Goal: Complete application form: Complete application form

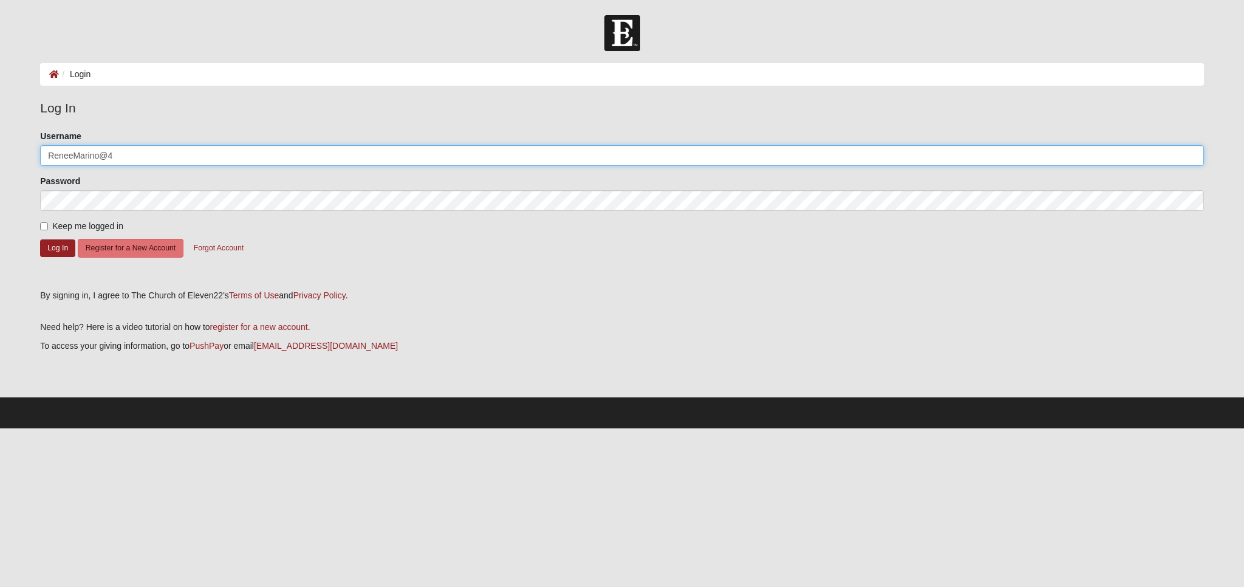
type input "ReneeMarino@4"
click at [57, 249] on button "Log In" at bounding box center [57, 248] width 35 height 18
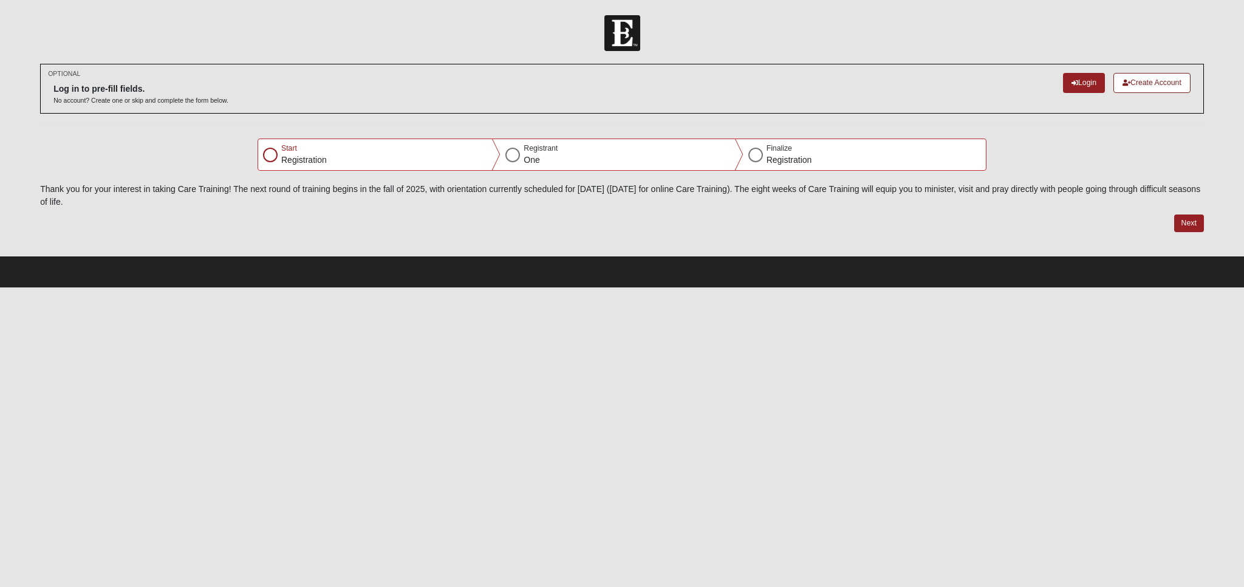
click at [272, 154] on div at bounding box center [270, 155] width 15 height 15
click at [1185, 224] on button "Next" at bounding box center [1190, 223] width 30 height 18
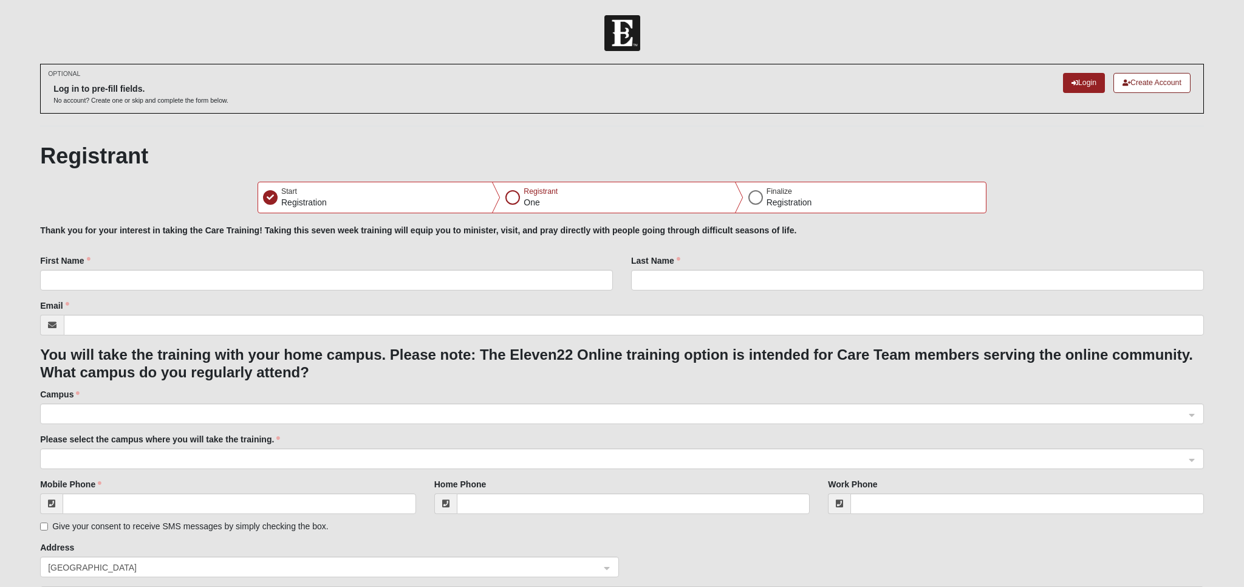
checkbox input "true"
checkbox Leader "true"
click at [75, 408] on span at bounding box center [616, 414] width 1137 height 13
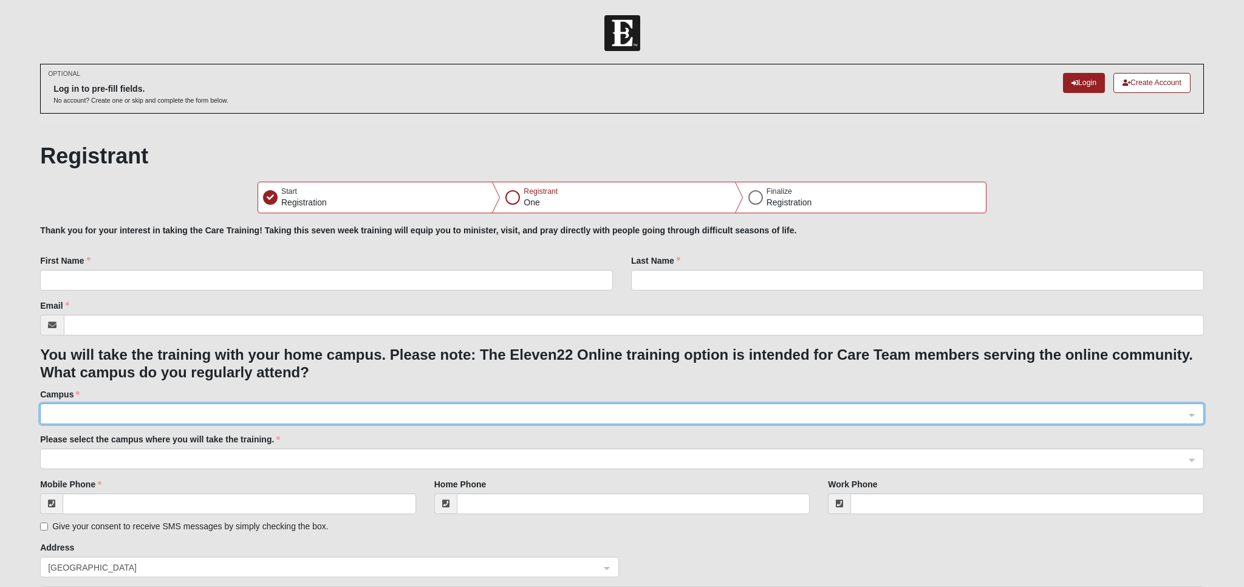
click at [55, 408] on span at bounding box center [616, 414] width 1137 height 13
click at [56, 408] on span at bounding box center [616, 414] width 1137 height 13
click at [72, 408] on span at bounding box center [616, 414] width 1137 height 13
click at [69, 408] on span at bounding box center [616, 414] width 1137 height 13
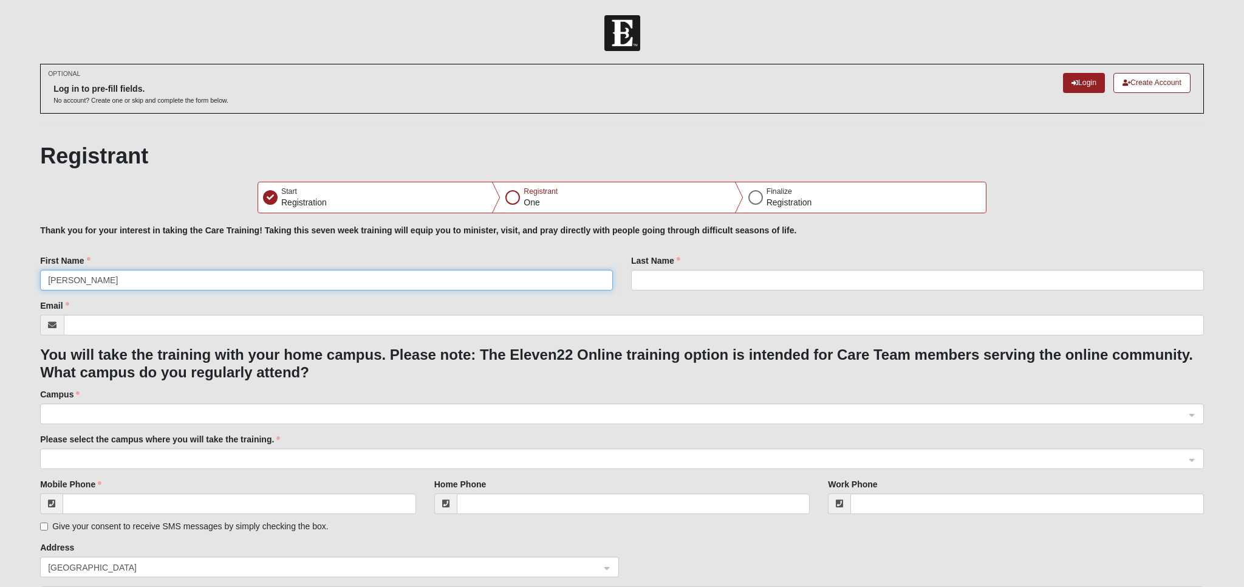
type input "Renee"
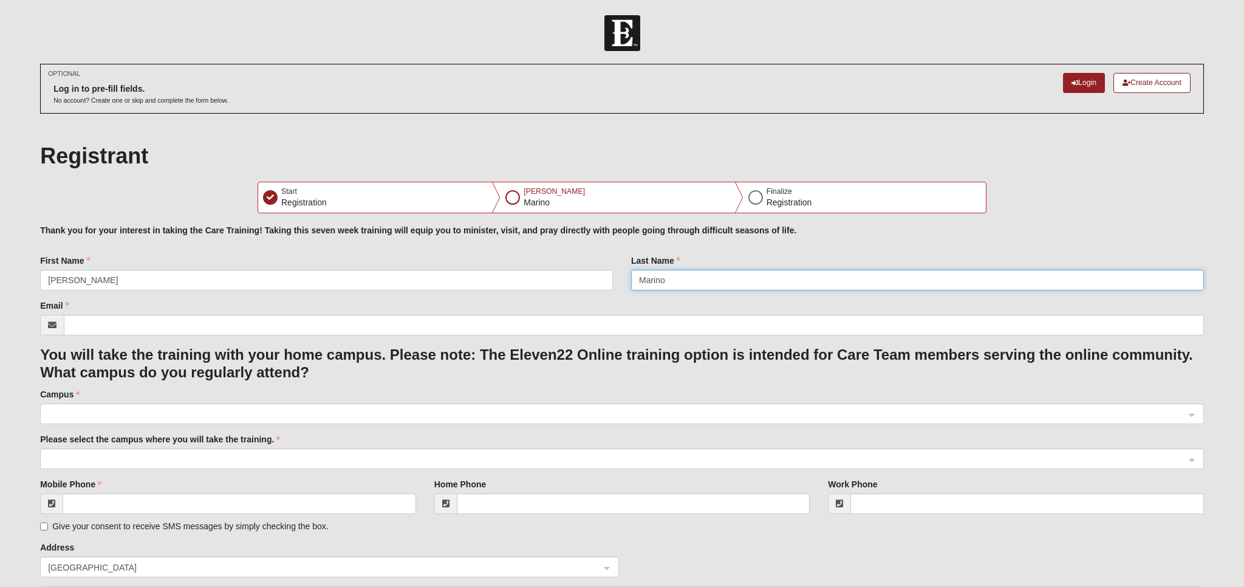
type input "Marino"
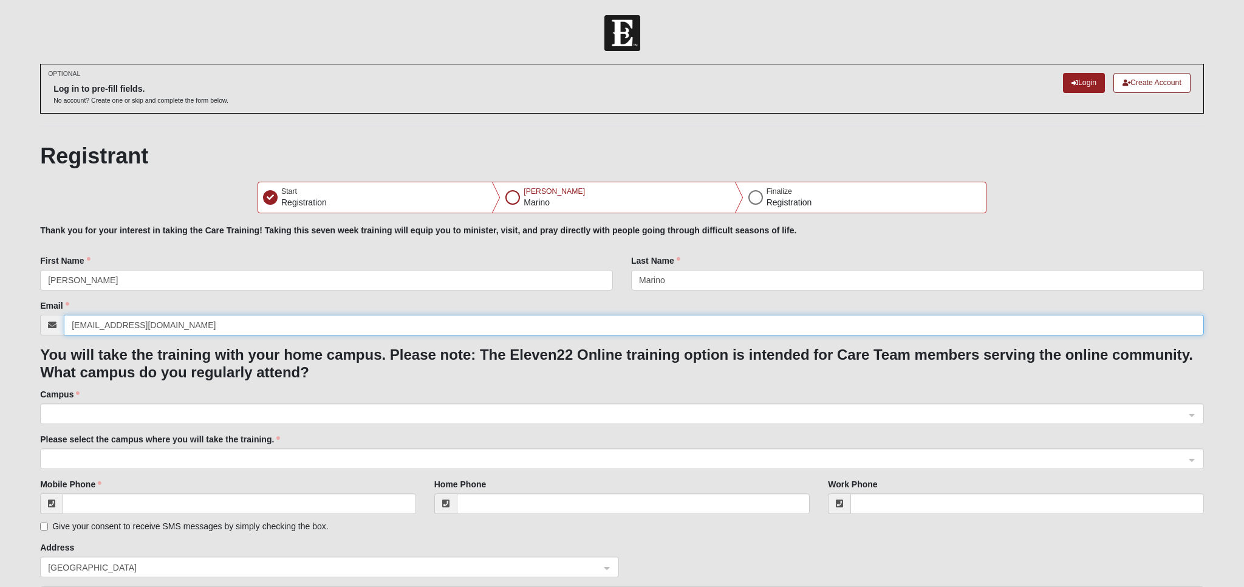
type input "srfncbrz@yahoo.com"
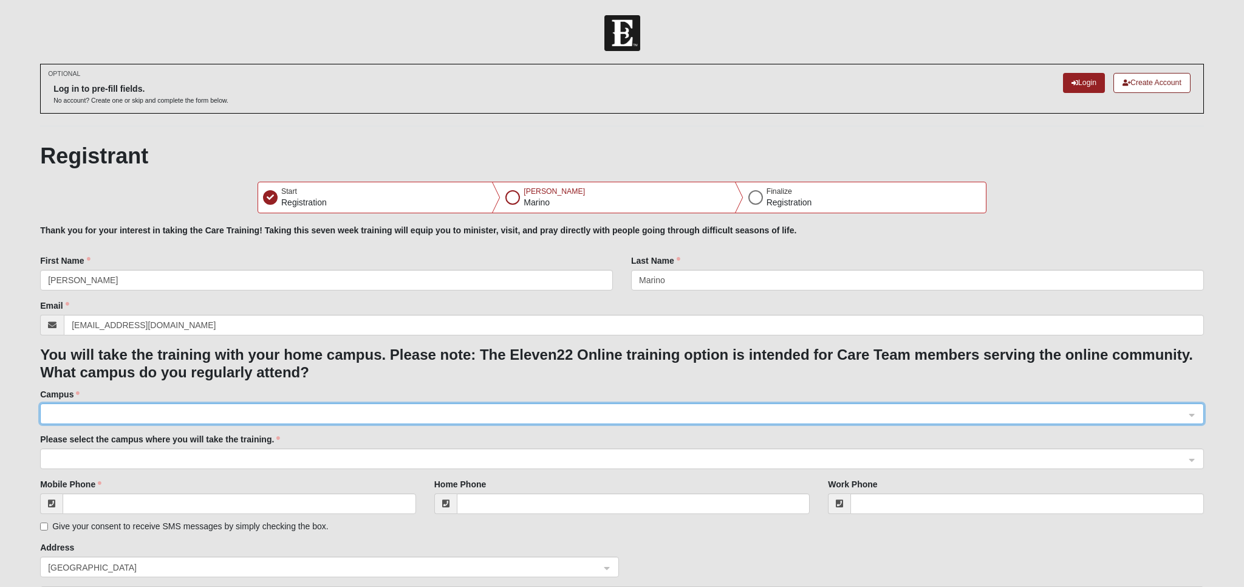
click at [87, 410] on span at bounding box center [616, 414] width 1137 height 13
click at [122, 408] on span at bounding box center [616, 414] width 1137 height 13
click at [119, 414] on span at bounding box center [616, 414] width 1137 height 13
click at [118, 462] on span at bounding box center [616, 459] width 1137 height 13
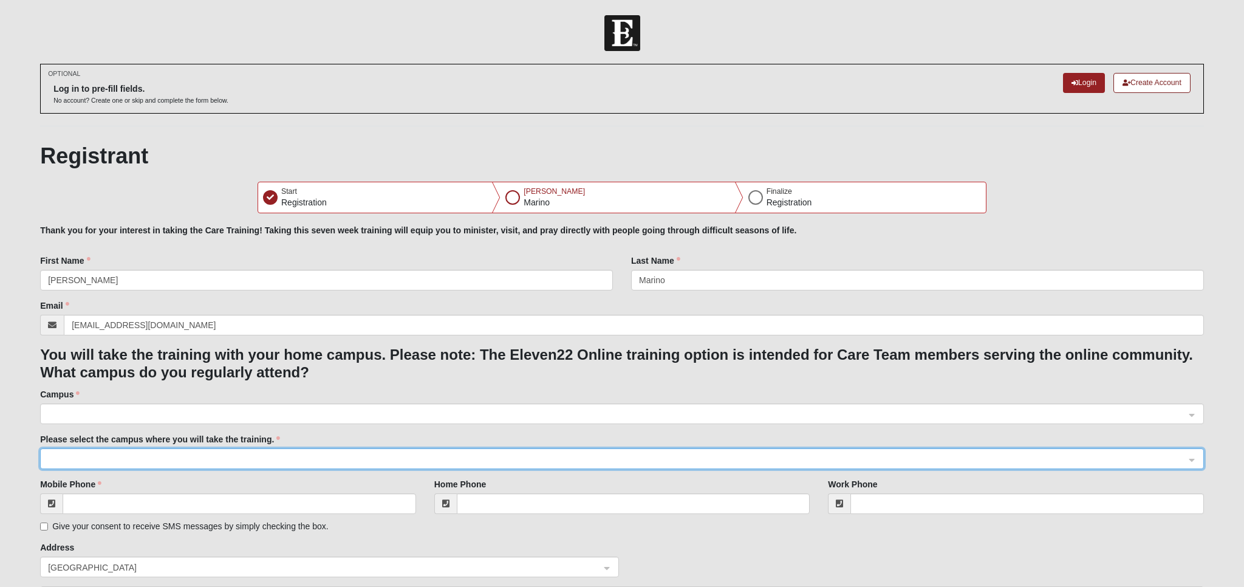
click at [118, 462] on span at bounding box center [616, 459] width 1137 height 13
click at [512, 199] on div at bounding box center [513, 197] width 15 height 15
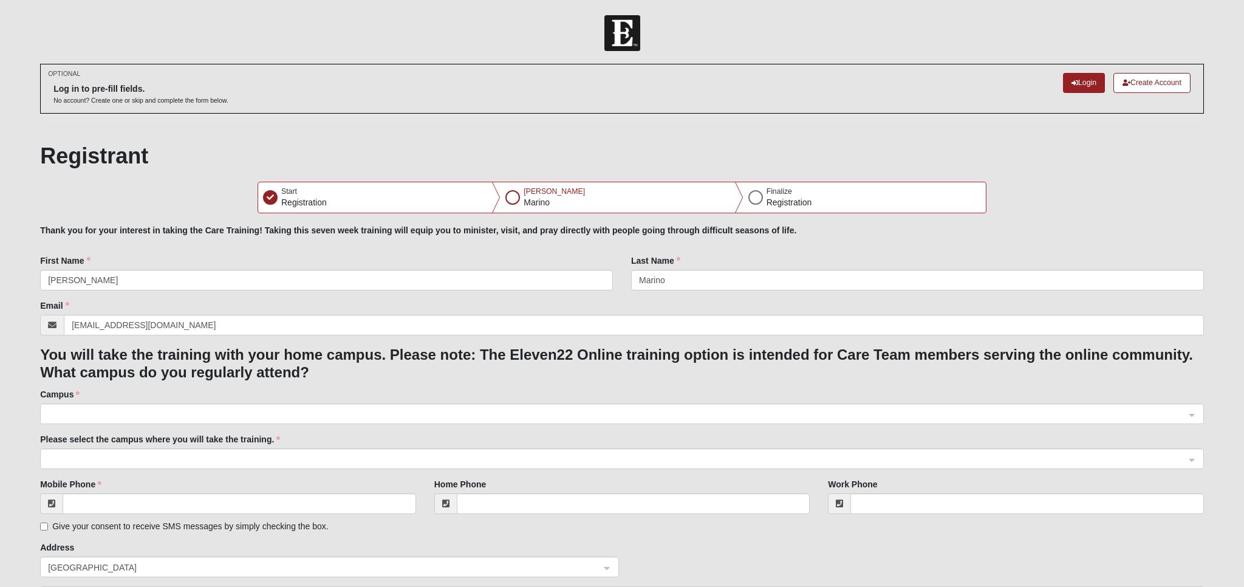
click at [96, 416] on span at bounding box center [616, 414] width 1137 height 13
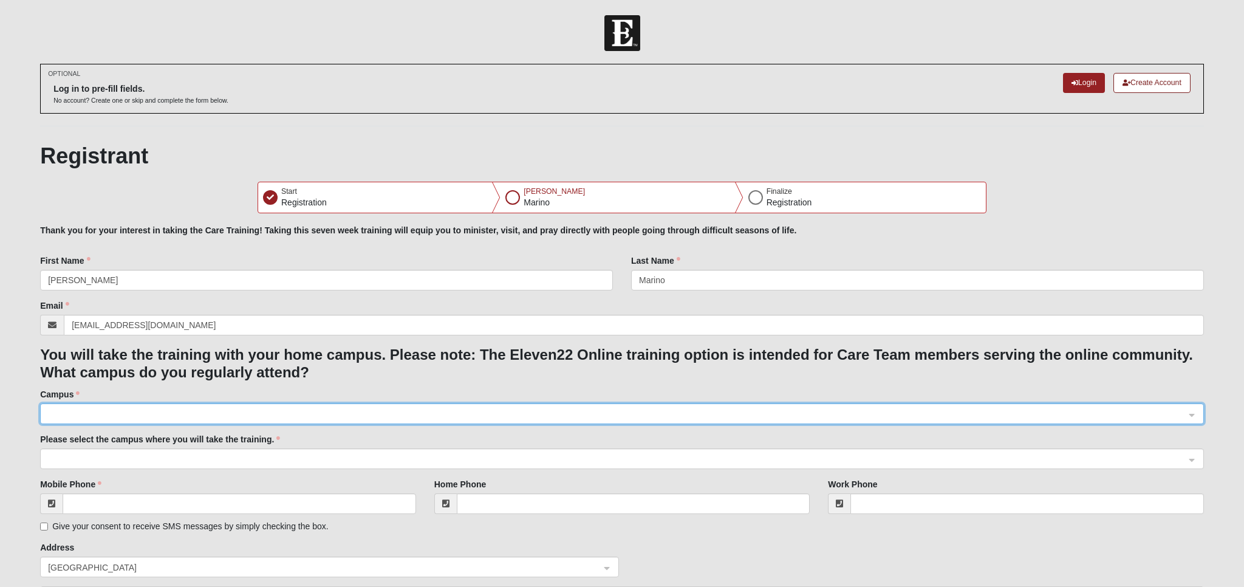
click at [106, 470] on form "Please correct the following: Thank you for your interest in taking the Care Tr…" at bounding box center [622, 555] width 1164 height 660
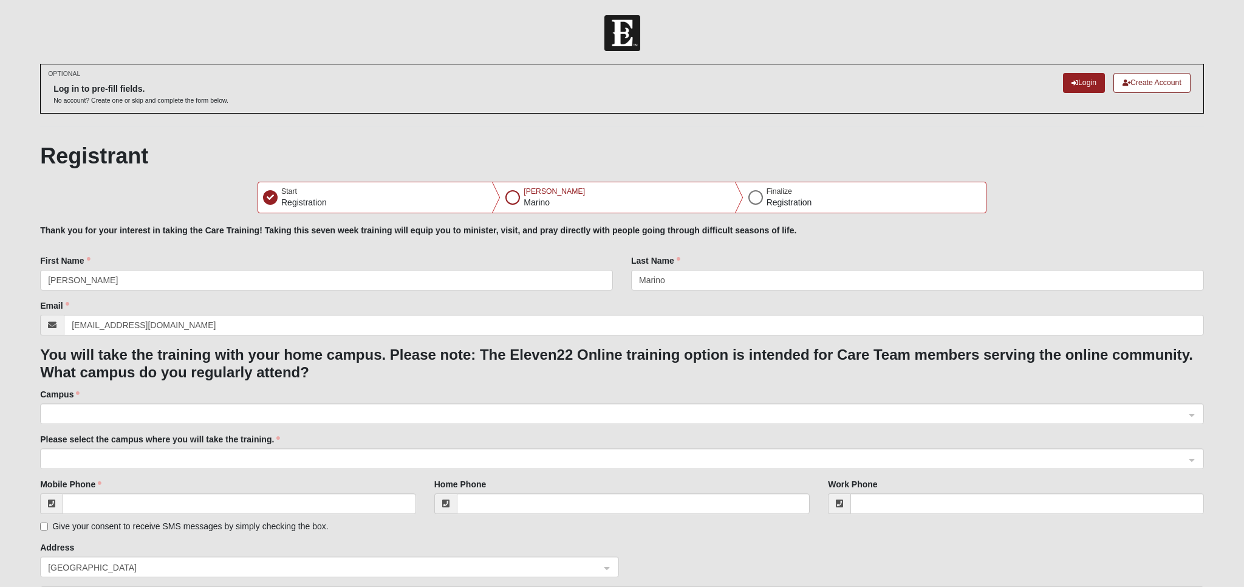
click at [106, 465] on span at bounding box center [616, 459] width 1137 height 13
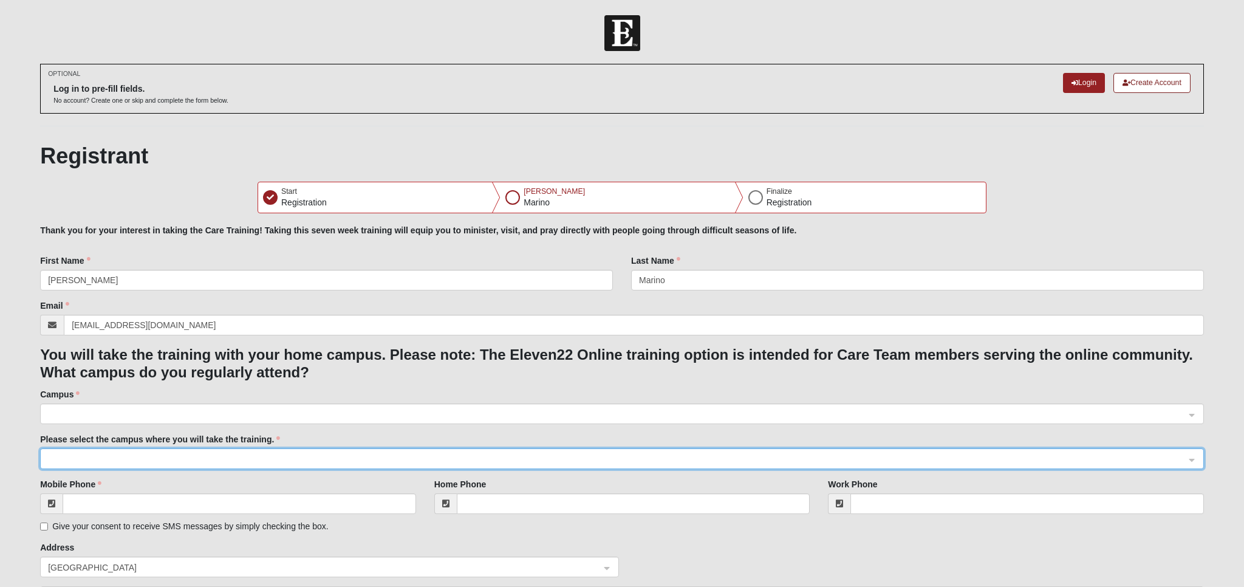
click at [1193, 459] on div at bounding box center [622, 459] width 1163 height 21
click at [1191, 414] on div at bounding box center [622, 414] width 1163 height 21
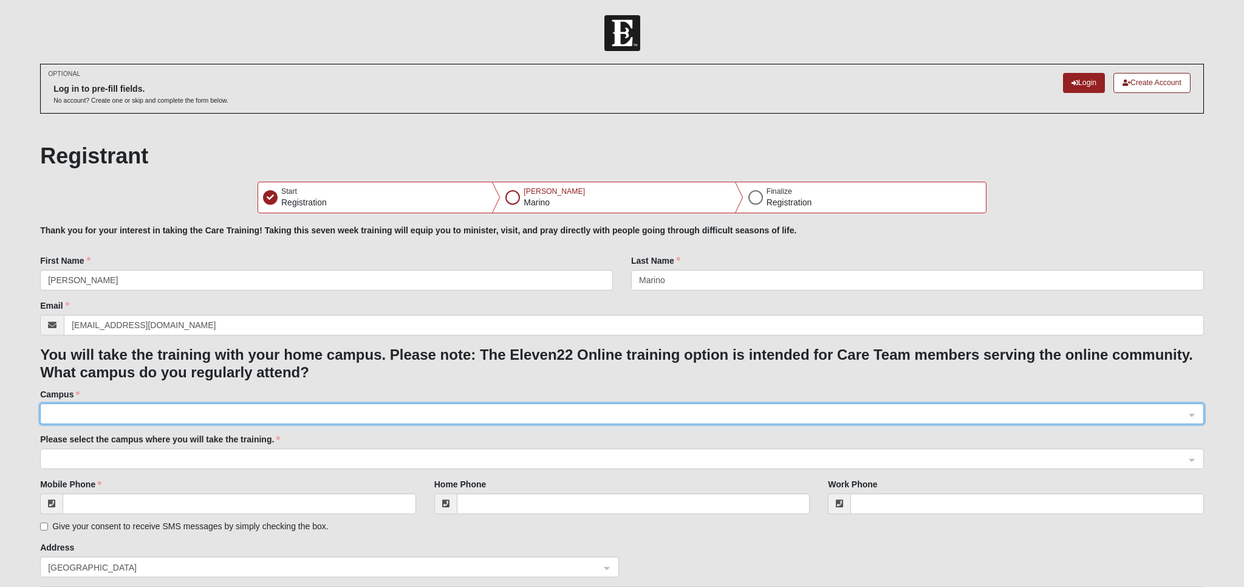
click at [1191, 414] on div at bounding box center [622, 414] width 1163 height 21
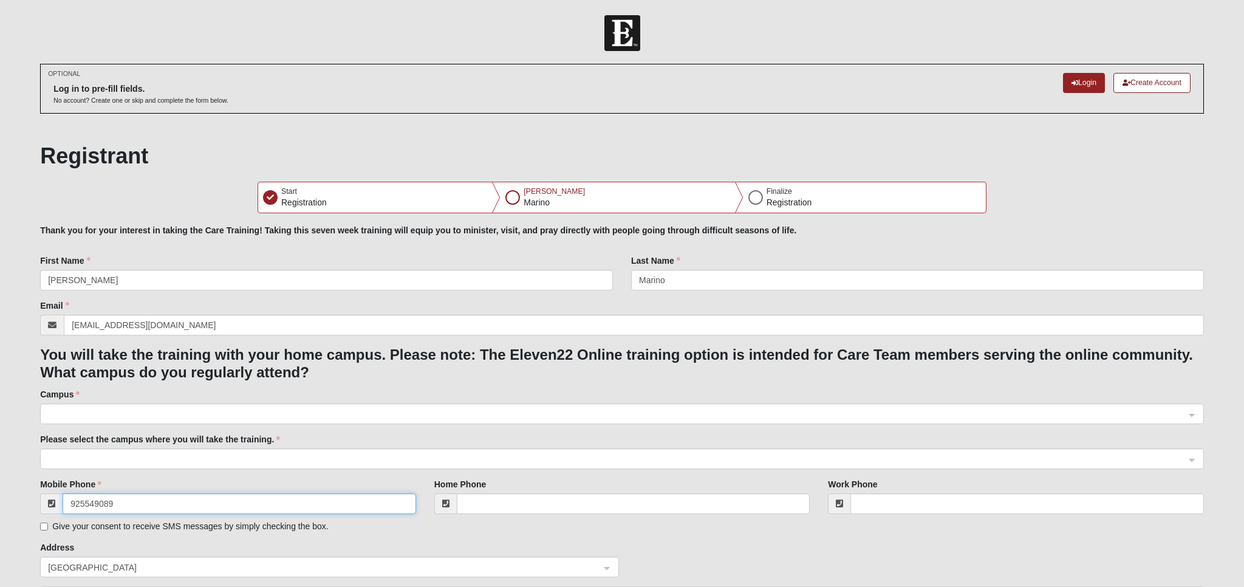
type input "[PHONE_NUMBER]"
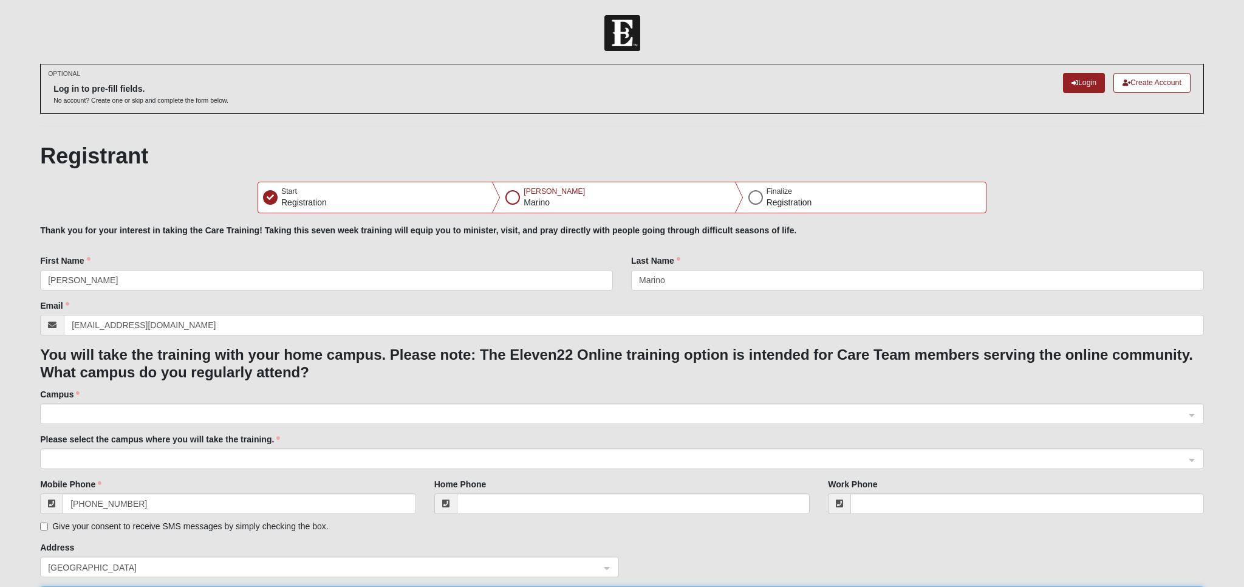
type input "256 Stargaze Lane"
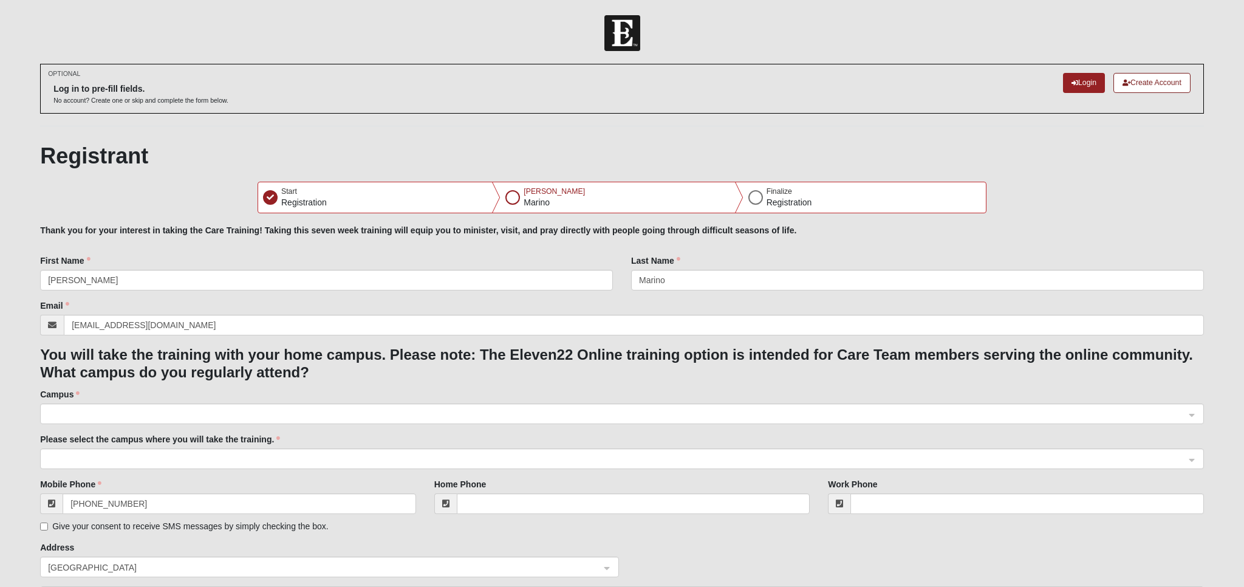
type input "St Augustine"
type input "32095"
drag, startPoint x: 305, startPoint y: 440, endPoint x: 289, endPoint y: 440, distance: 16.4
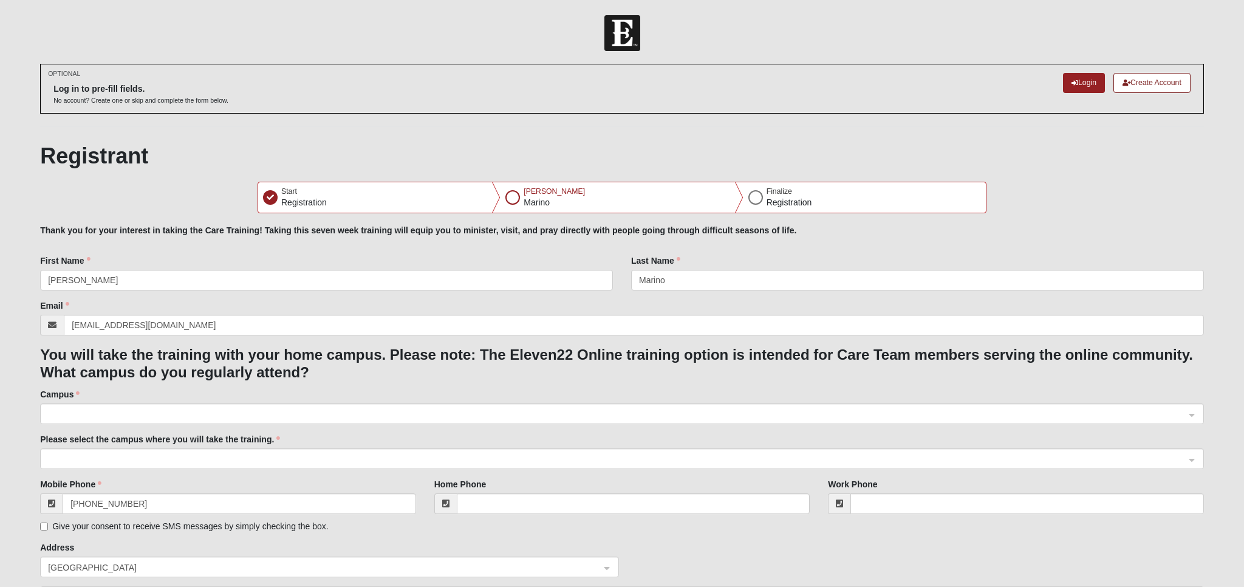
click at [80, 388] on label "Campus" at bounding box center [59, 394] width 39 height 12
click at [1195, 404] on div at bounding box center [622, 414] width 1163 height 21
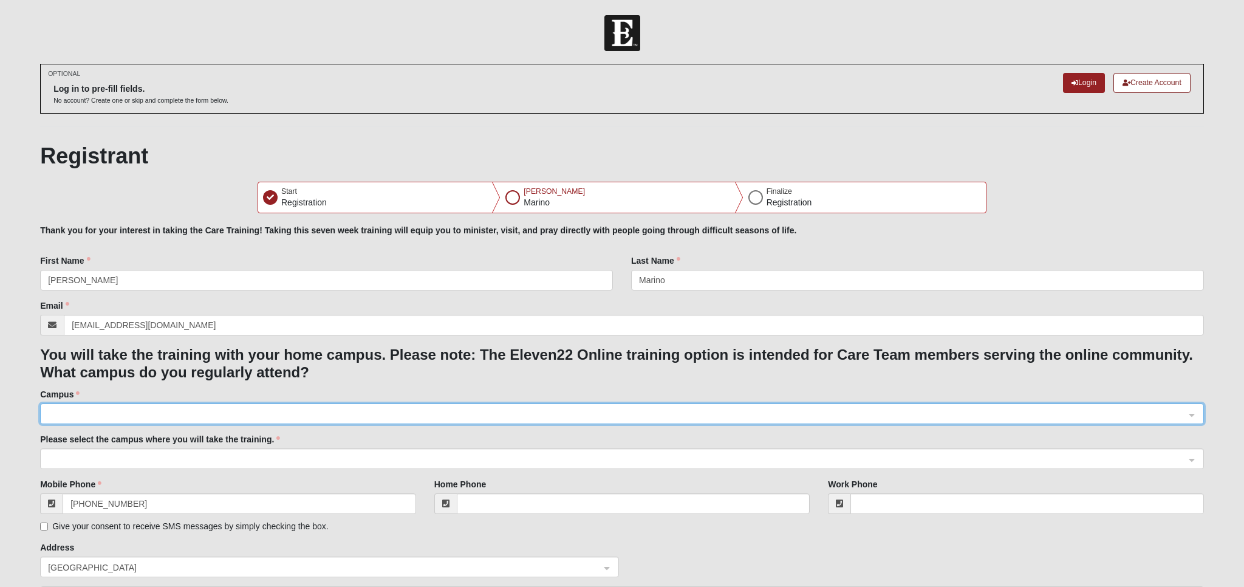
click at [1193, 404] on div at bounding box center [622, 414] width 1163 height 21
click at [1191, 449] on div at bounding box center [622, 459] width 1163 height 21
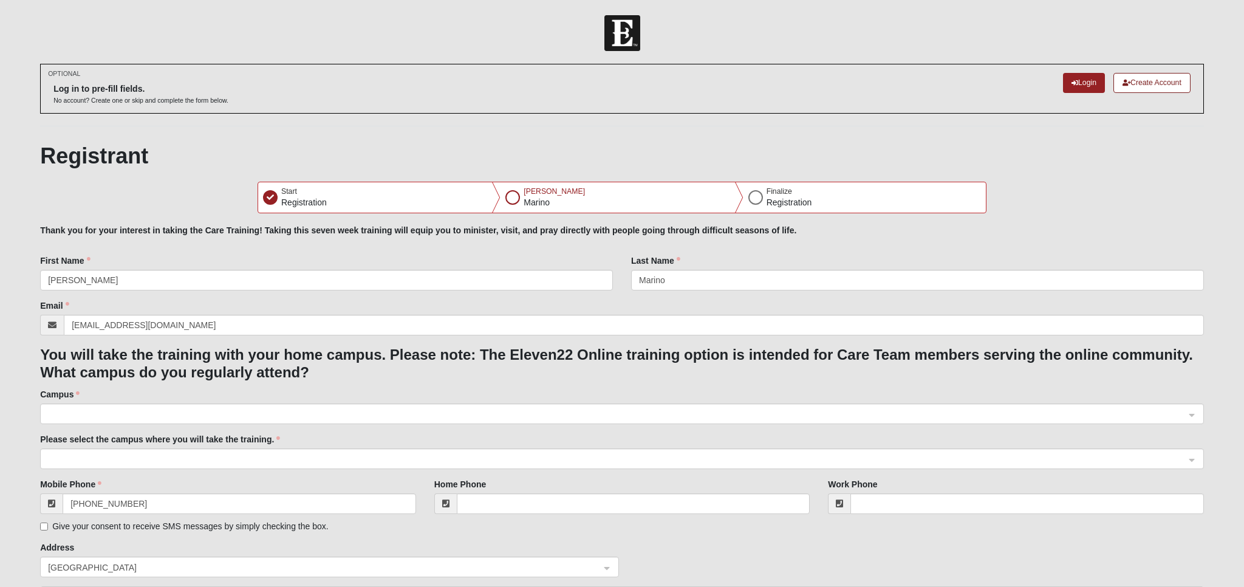
select select "10"
select select "25"
select select "1968"
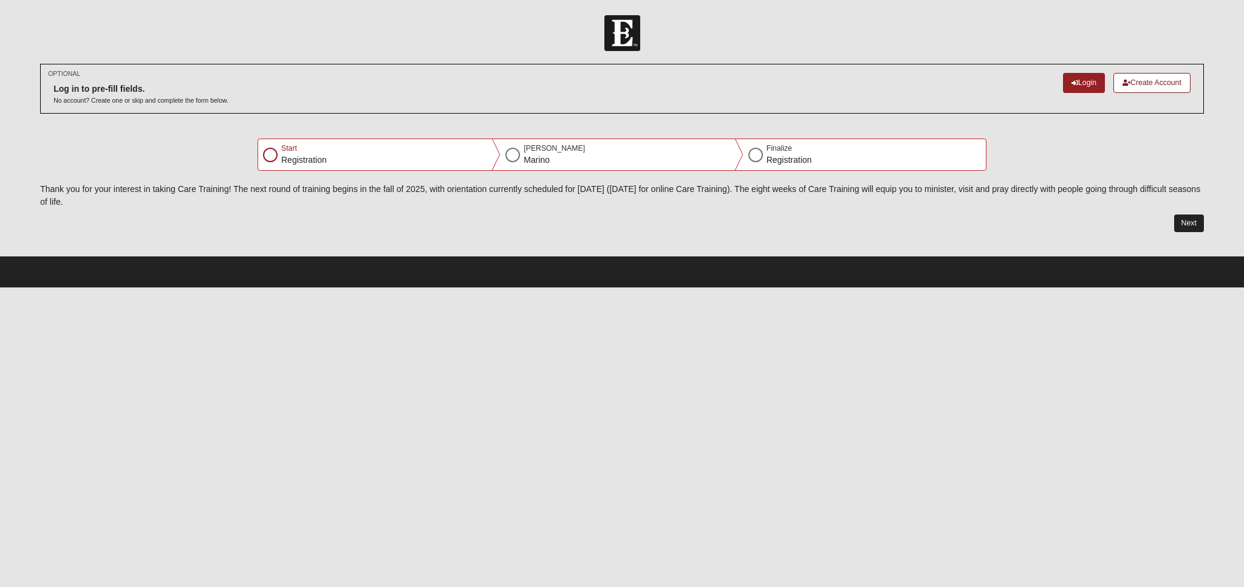
click at [1193, 222] on button "Next" at bounding box center [1190, 223] width 30 height 18
select select "10"
select select "25"
select select "1968"
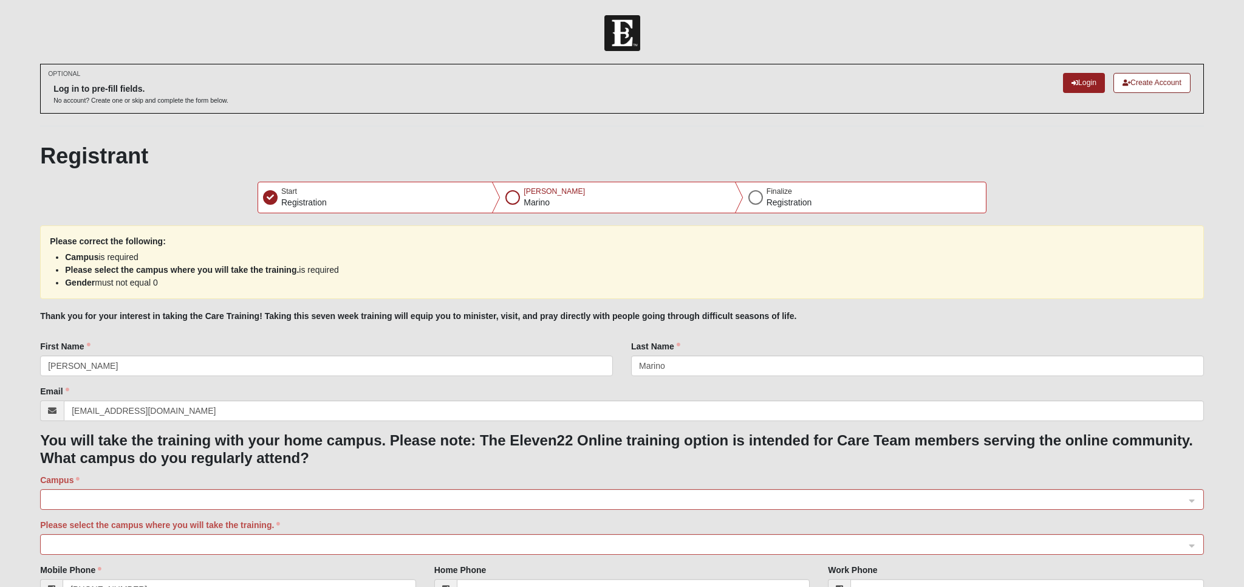
click at [224, 493] on span at bounding box center [616, 499] width 1137 height 13
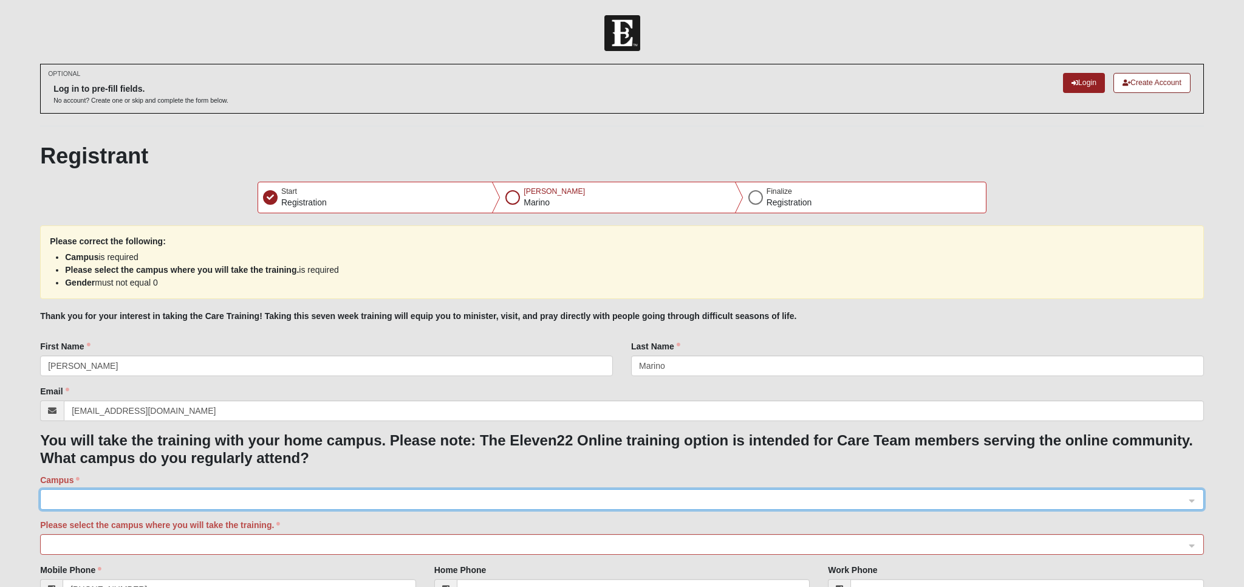
click at [225, 493] on span at bounding box center [616, 499] width 1137 height 13
click at [1192, 490] on div at bounding box center [622, 500] width 1163 height 21
click at [104, 493] on span at bounding box center [616, 499] width 1137 height 13
click at [106, 489] on div at bounding box center [622, 499] width 1164 height 21
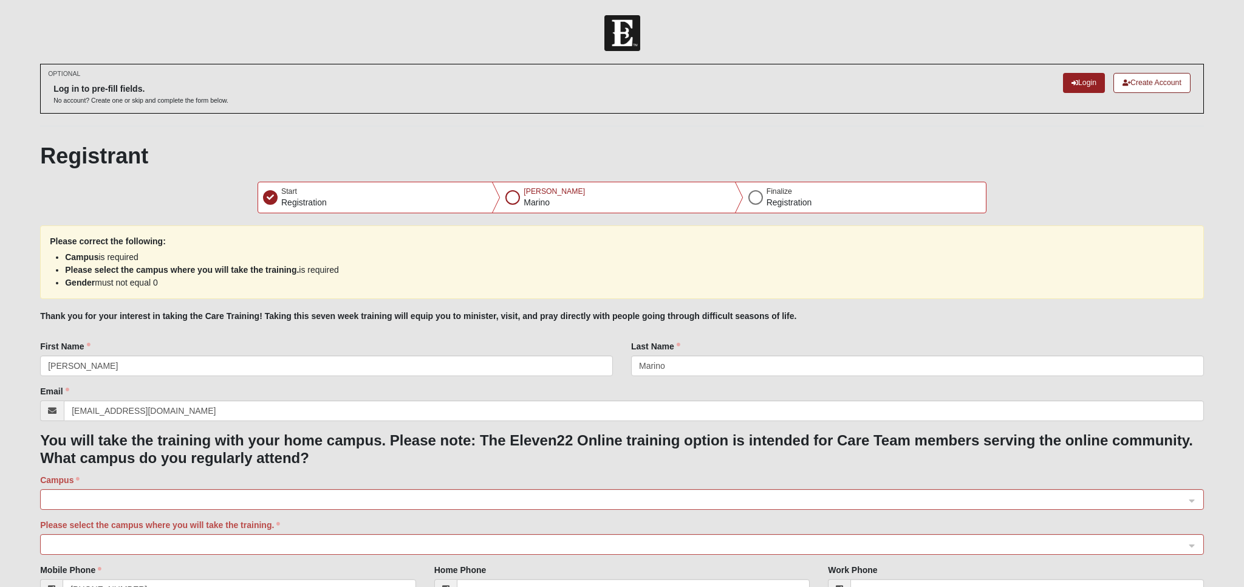
click at [1188, 535] on input "search" at bounding box center [617, 544] width 1141 height 18
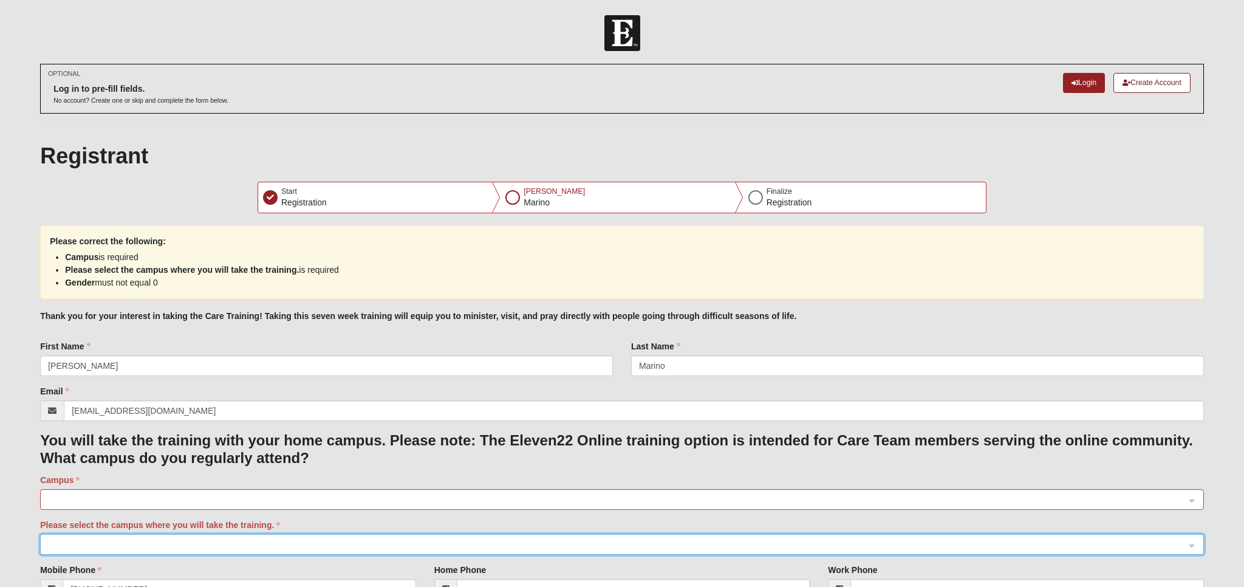
click at [164, 538] on span at bounding box center [616, 544] width 1137 height 13
click at [168, 538] on span at bounding box center [616, 544] width 1137 height 13
click at [167, 538] on span at bounding box center [616, 544] width 1137 height 13
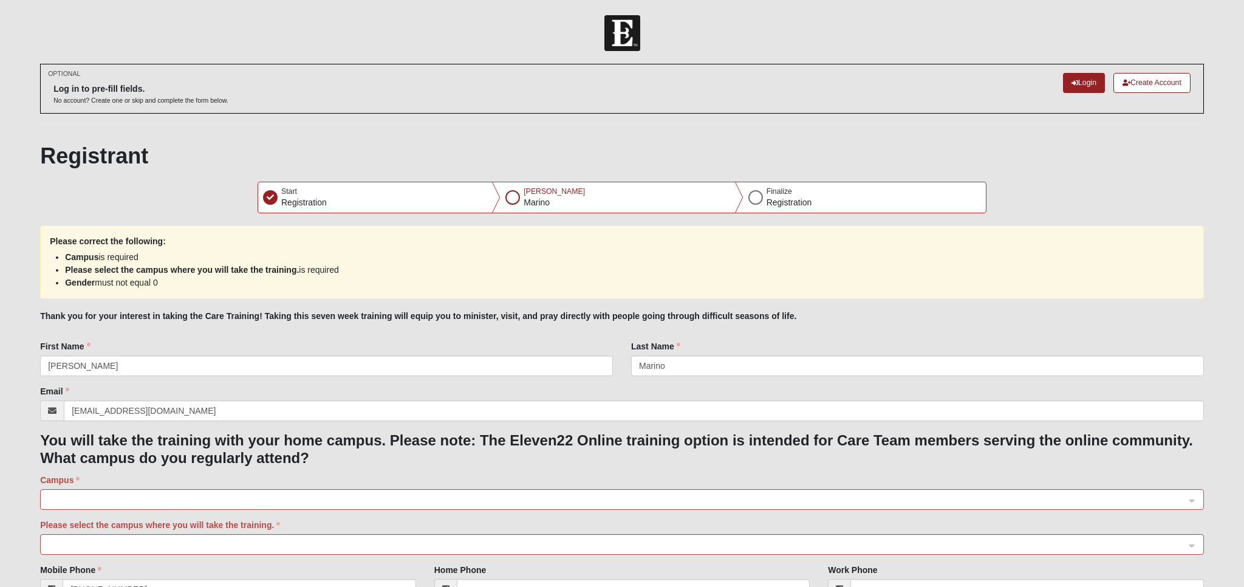
click at [121, 493] on span at bounding box center [616, 499] width 1137 height 13
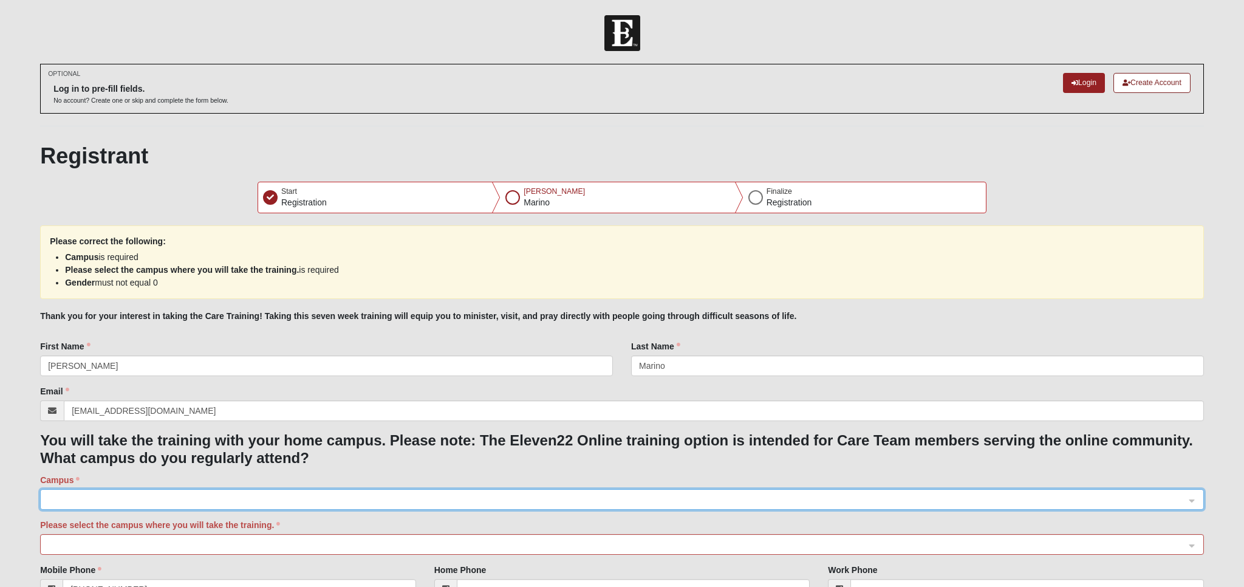
click at [78, 474] on label "Campus" at bounding box center [59, 480] width 39 height 12
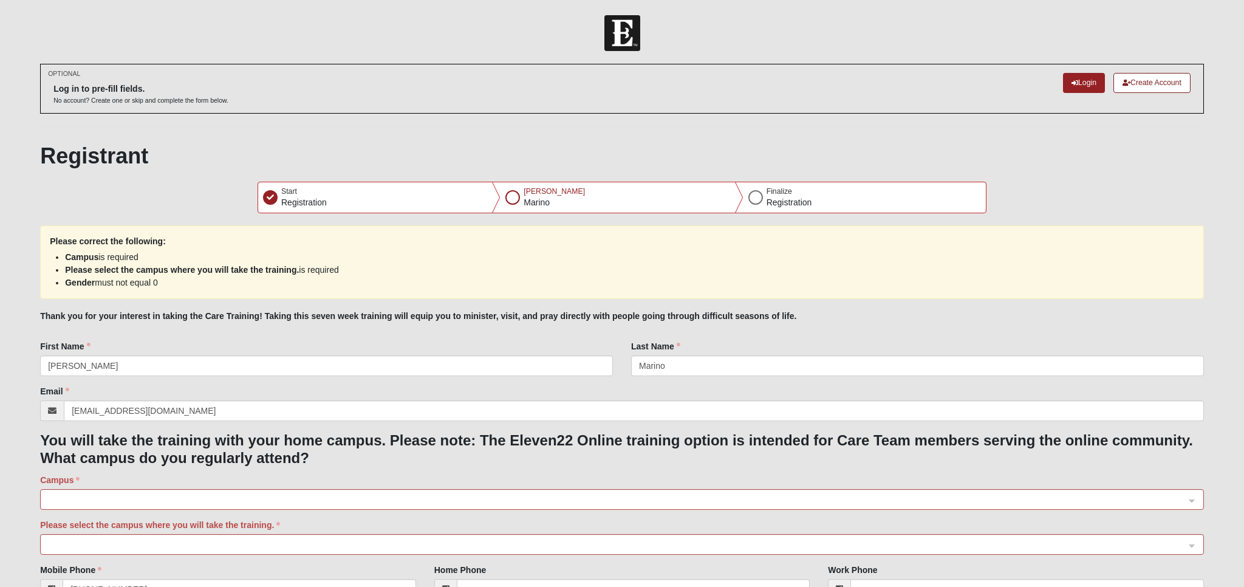
drag, startPoint x: 78, startPoint y: 63, endPoint x: 76, endPoint y: 79, distance: 16.6
click at [77, 474] on div "Campus 7e0fa47b-d2f3-4d3a-8858-76b1bc95205b 7c23e68f-43d5-4e26-b8ca-3908b92fdcd…" at bounding box center [622, 492] width 1164 height 36
click at [76, 493] on span at bounding box center [616, 499] width 1137 height 13
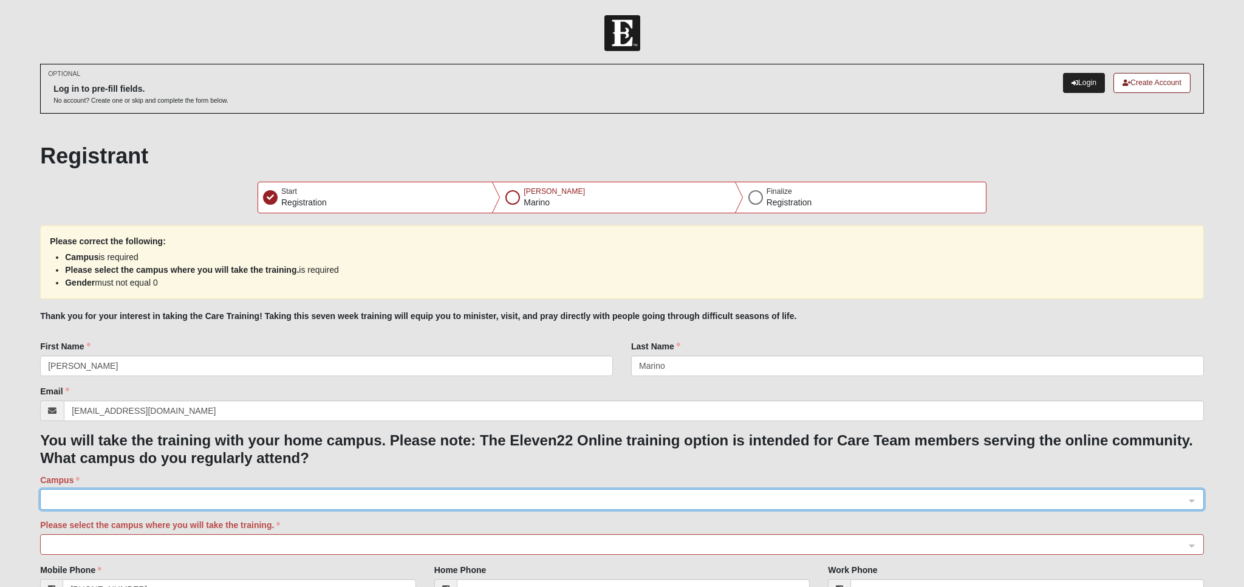
click at [1080, 91] on link "Login" at bounding box center [1084, 83] width 42 height 20
click at [1082, 83] on link "Login" at bounding box center [1084, 83] width 42 height 20
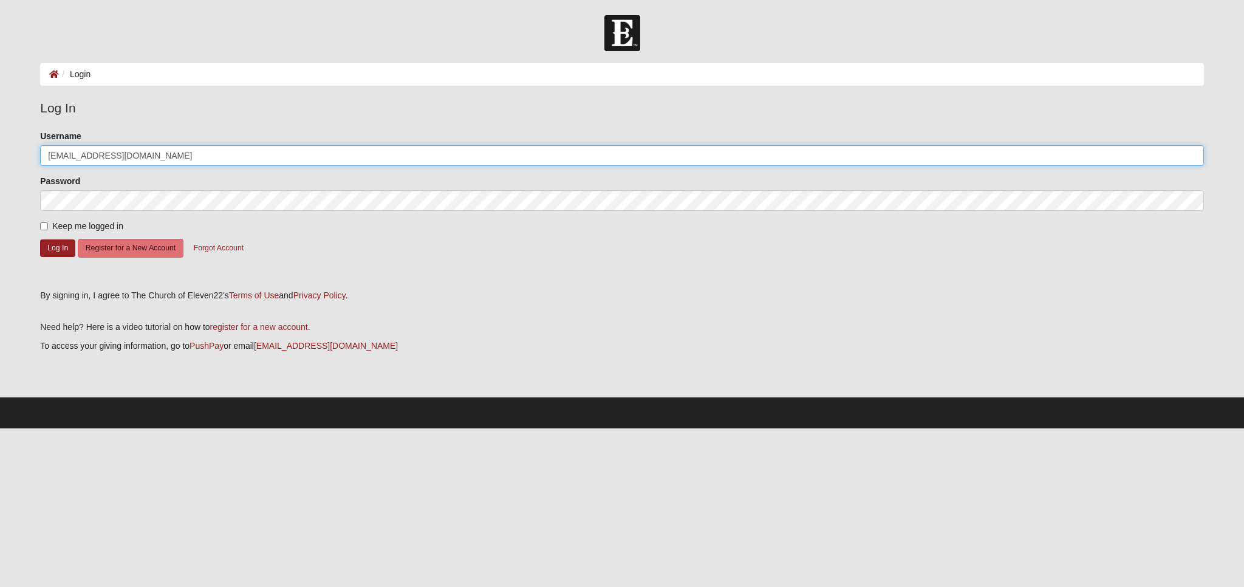
type input "[EMAIL_ADDRESS][DOMAIN_NAME]"
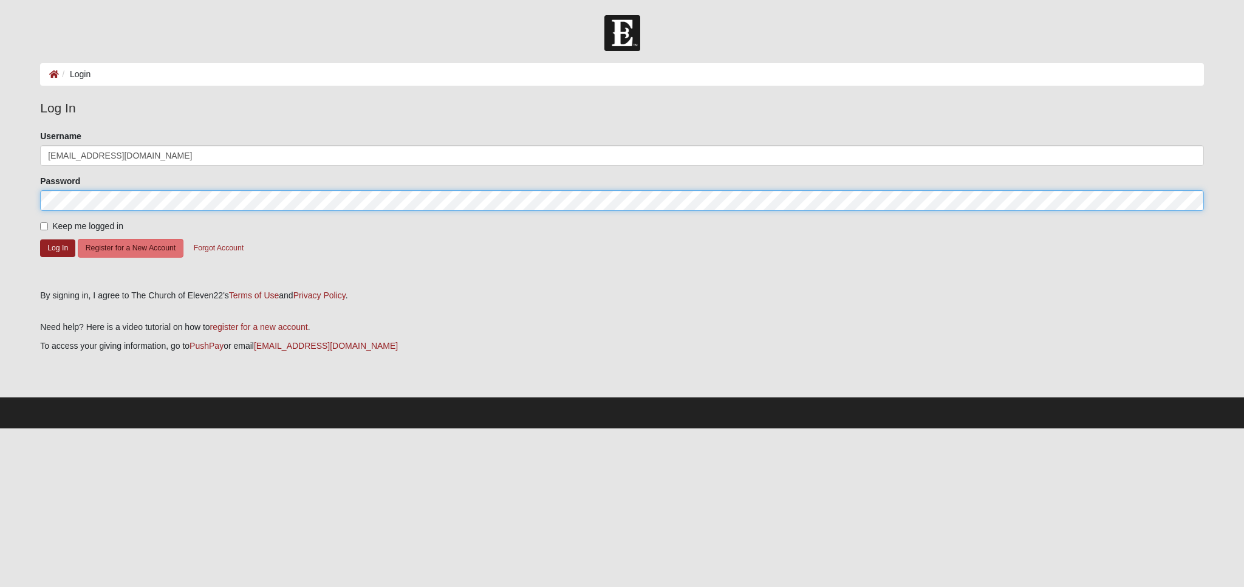
click at [57, 247] on button "Log In" at bounding box center [57, 248] width 35 height 18
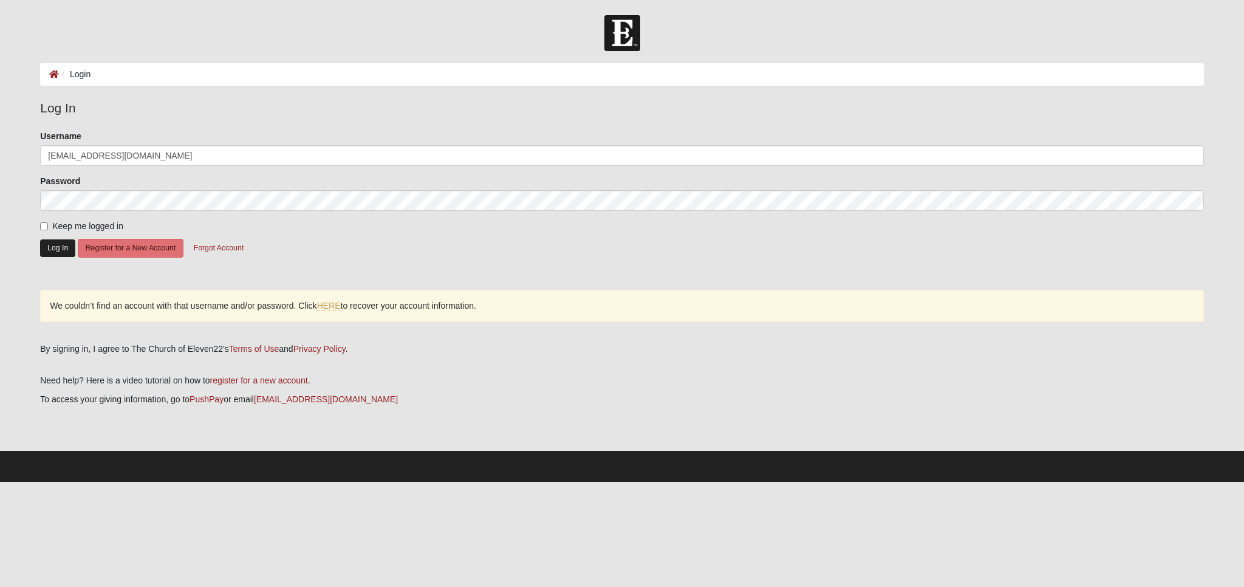
click at [59, 247] on button "Log In" at bounding box center [57, 248] width 35 height 18
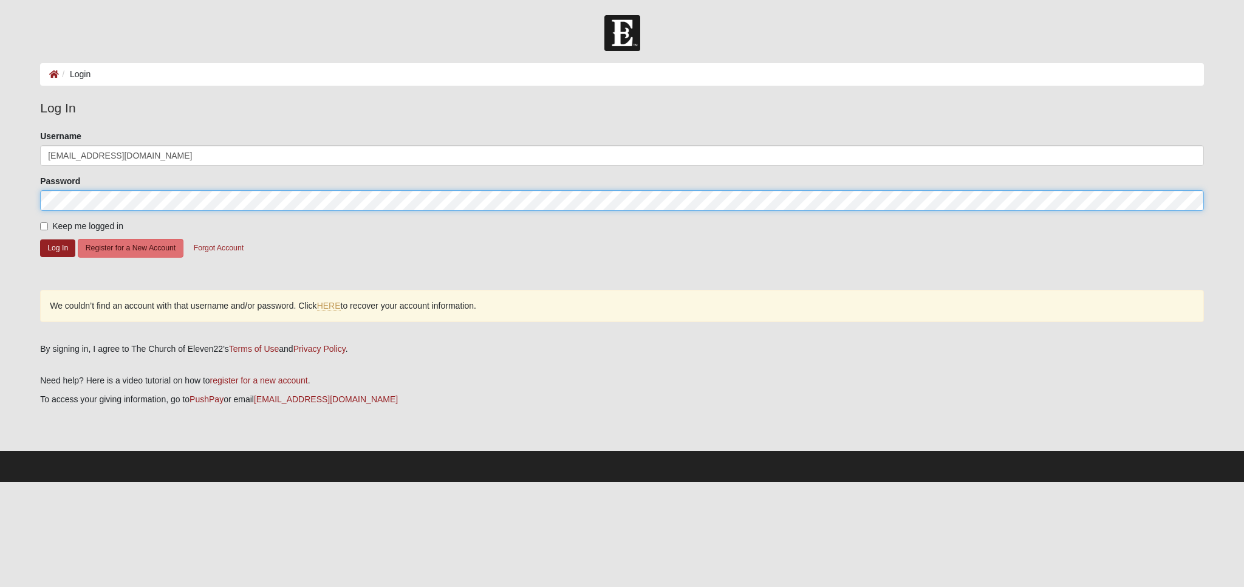
click at [35, 199] on div "Please correct the following: Username srfncbrz@yahoo.com Password Keep me logg…" at bounding box center [622, 232] width 1182 height 204
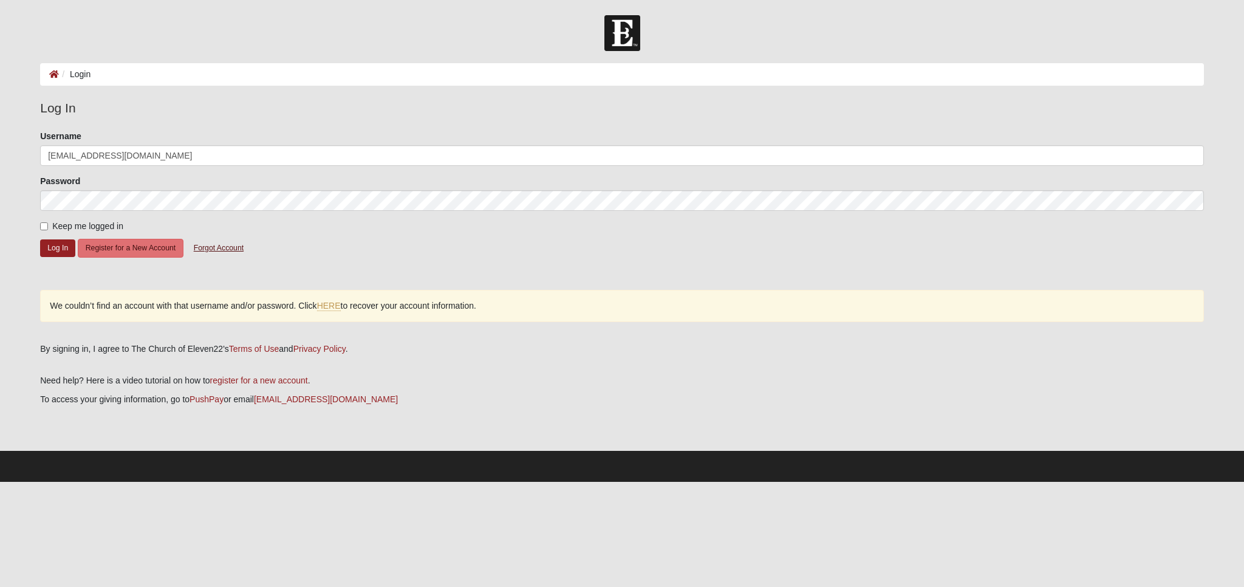
click at [216, 244] on button "Forgot Account" at bounding box center [219, 248] width 66 height 19
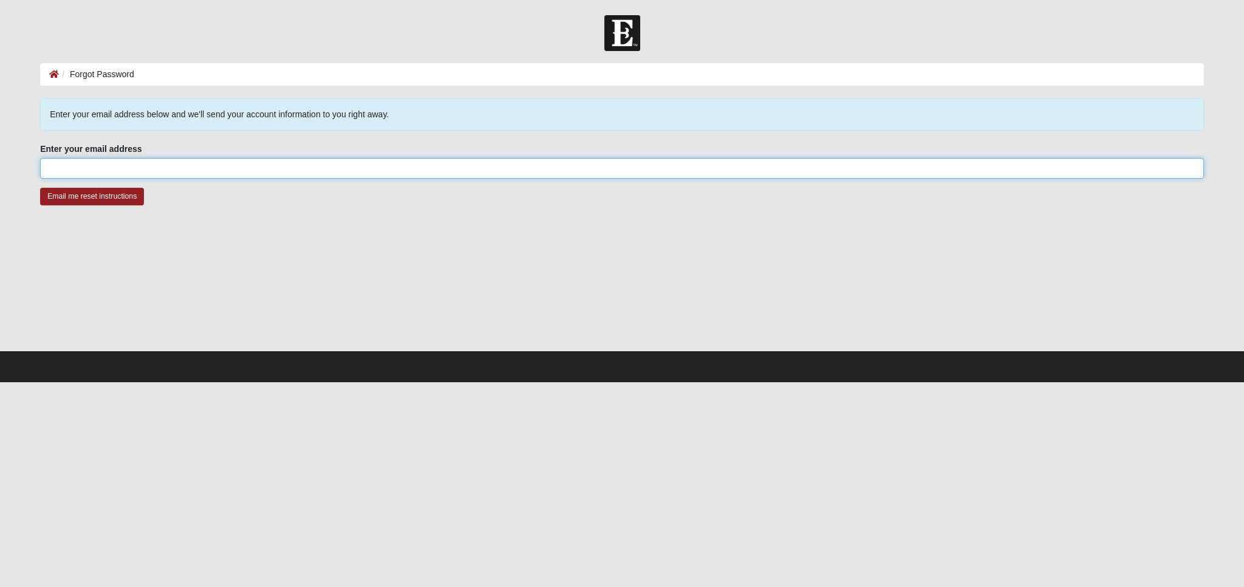
click at [100, 173] on input "Enter your email address" at bounding box center [622, 168] width 1164 height 21
type input "[EMAIL_ADDRESS]"
click at [91, 196] on input "Email me reset instructions" at bounding box center [92, 197] width 104 height 18
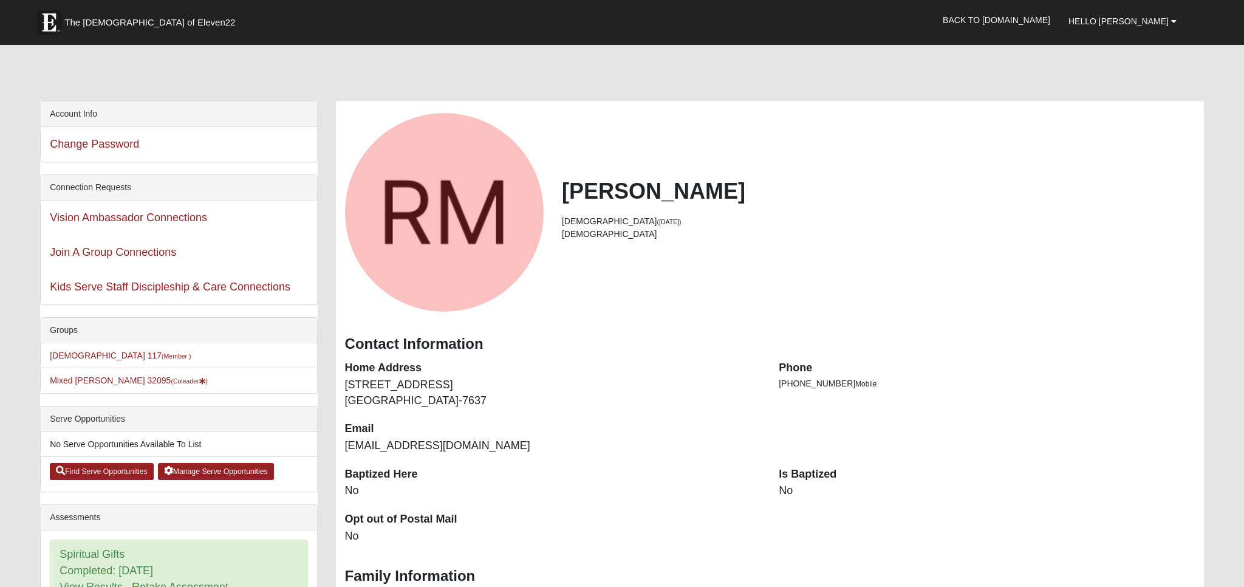
select select "3"
select select "True"
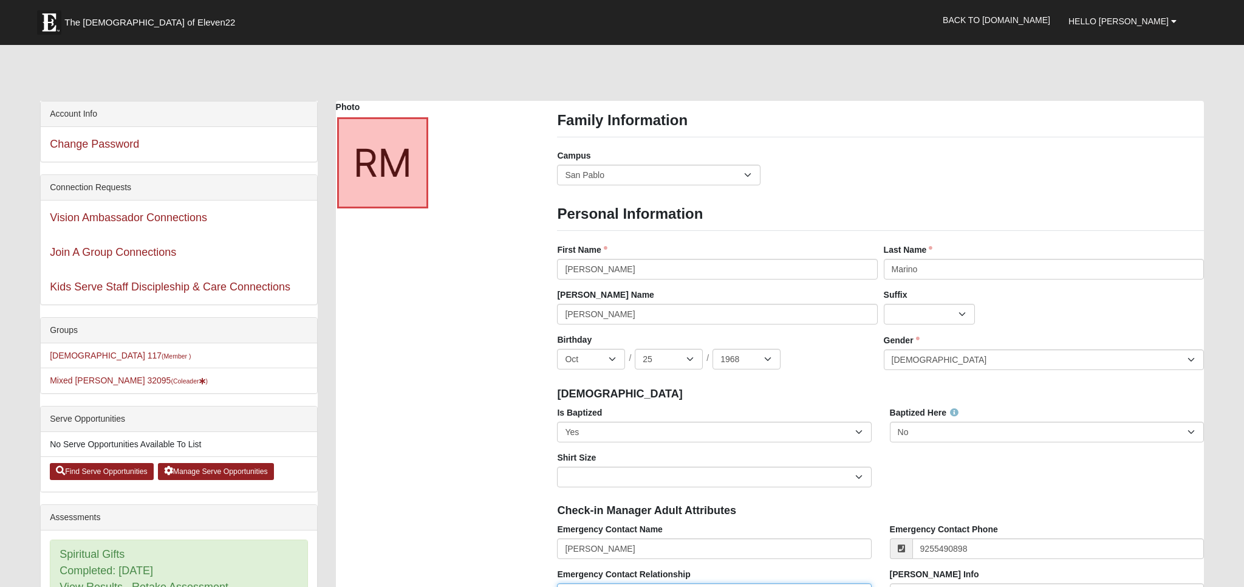
type input "[PHONE_NUMBER]"
click at [669, 583] on input "Emergency Contact Relationship" at bounding box center [714, 593] width 314 height 21
click at [708, 583] on input "Emergency Contact Relationship" at bounding box center [714, 593] width 314 height 21
click at [842, 583] on input "Emergency Contact Relationship" at bounding box center [714, 593] width 314 height 21
click at [664, 583] on input "Emergency Contact Relationship" at bounding box center [714, 593] width 314 height 21
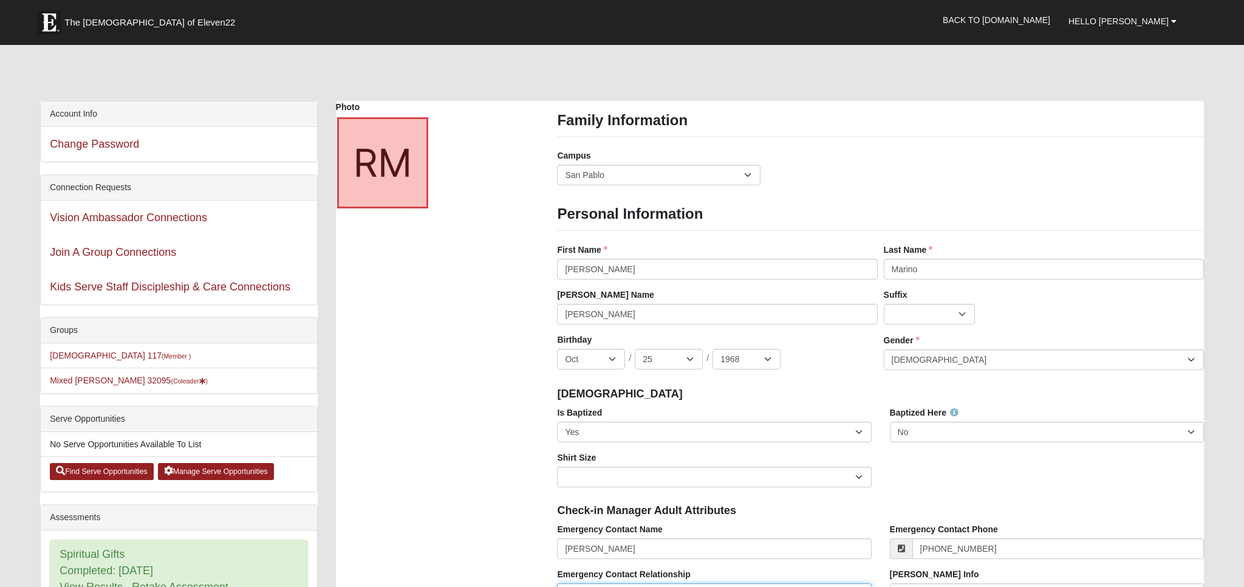
type input "Husband"
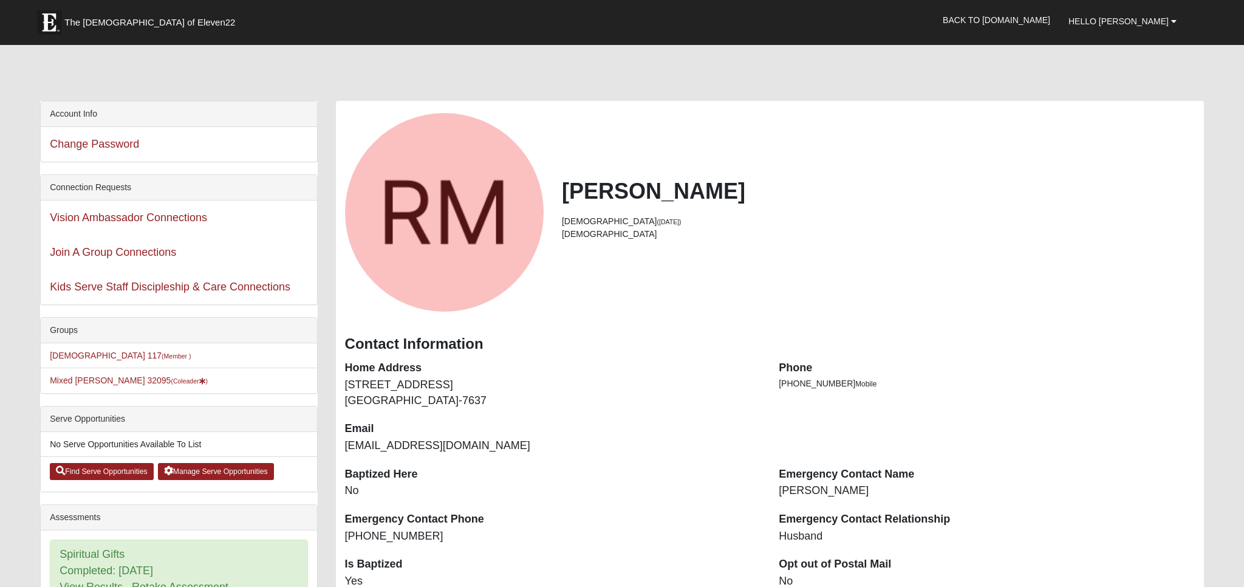
click at [84, 581] on link "View Results" at bounding box center [91, 587] width 63 height 13
click at [106, 27] on span "The [DEMOGRAPHIC_DATA] of Eleven22" at bounding box center [149, 22] width 171 height 12
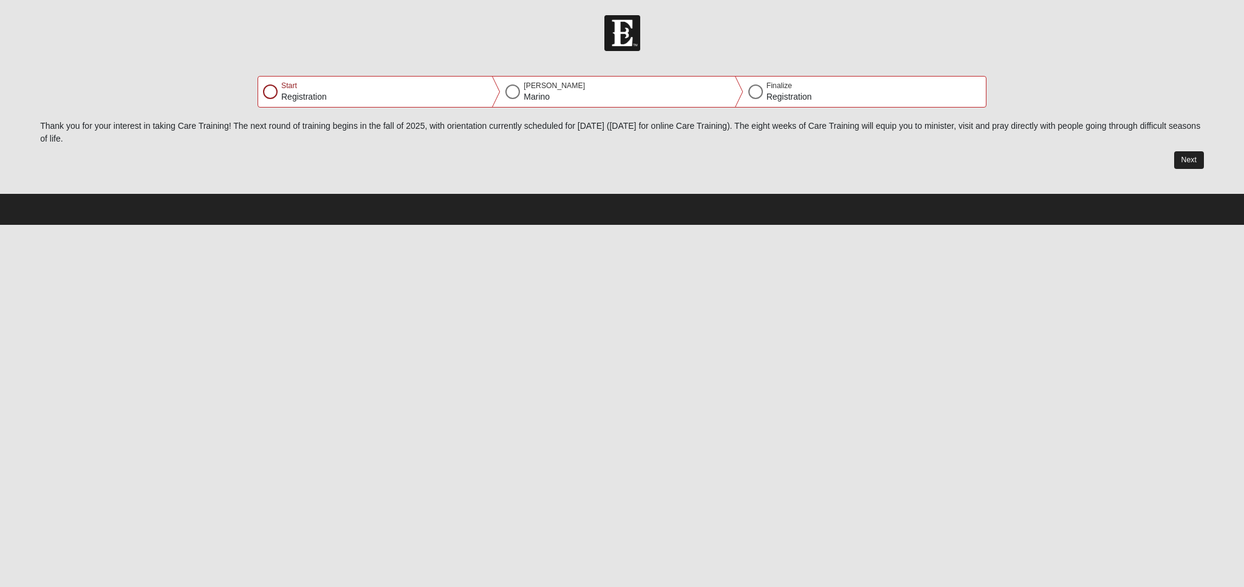
click at [1194, 160] on button "Next" at bounding box center [1190, 160] width 30 height 18
select select "10"
select select "25"
select select "1968"
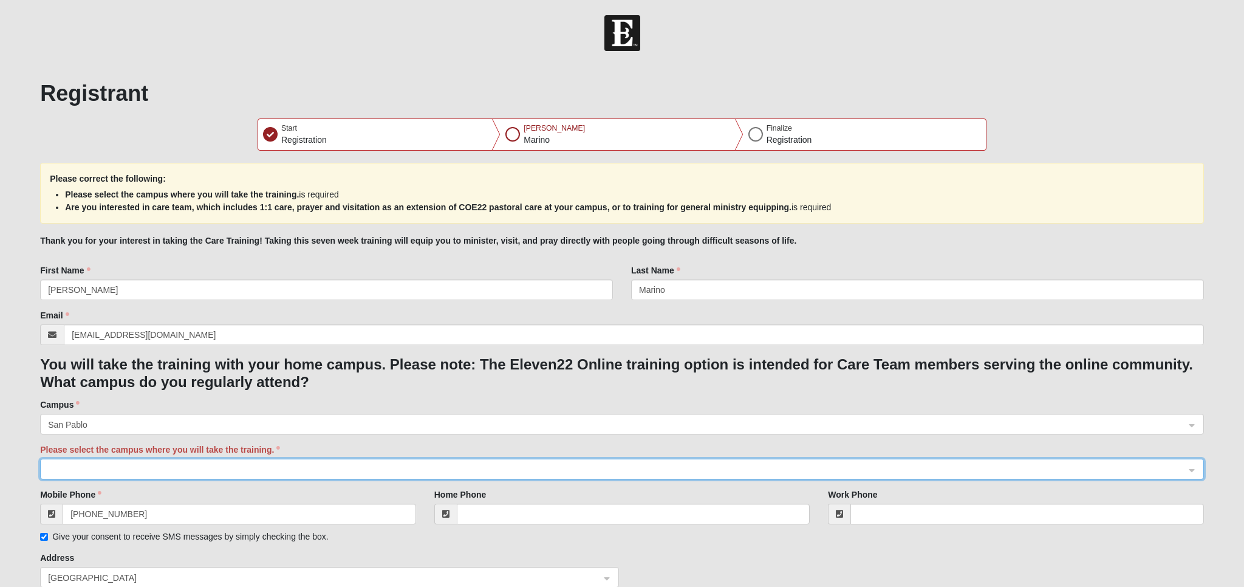
checkbox input "true"
click at [152, 463] on span at bounding box center [616, 469] width 1137 height 13
checkbox Leader "true"
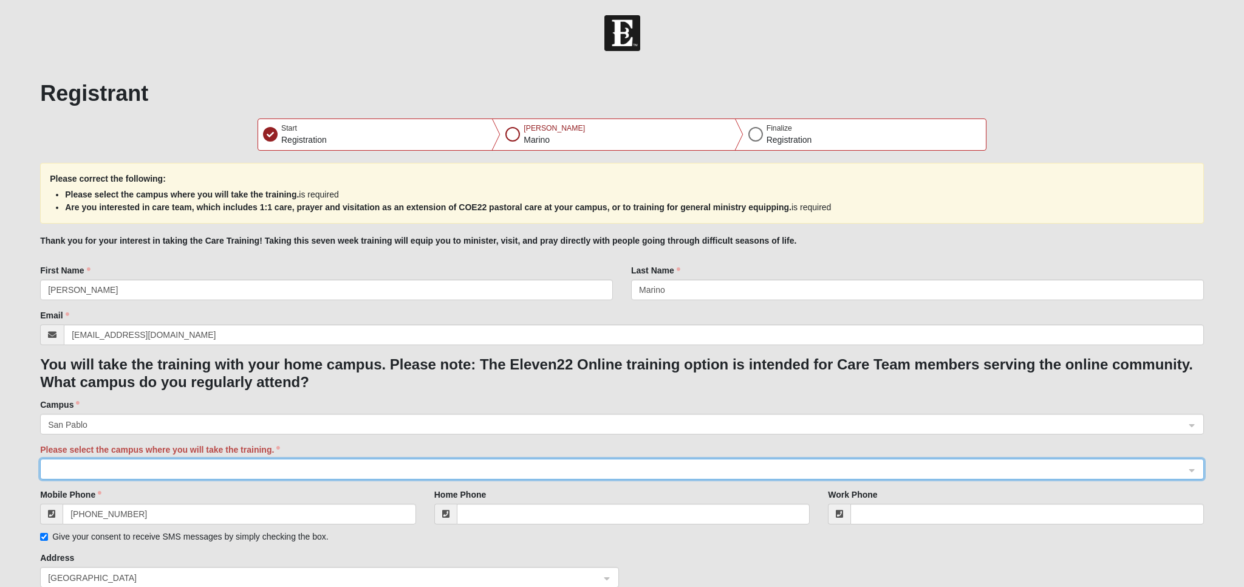
click at [84, 463] on span at bounding box center [616, 469] width 1137 height 13
click at [219, 463] on span at bounding box center [616, 469] width 1137 height 13
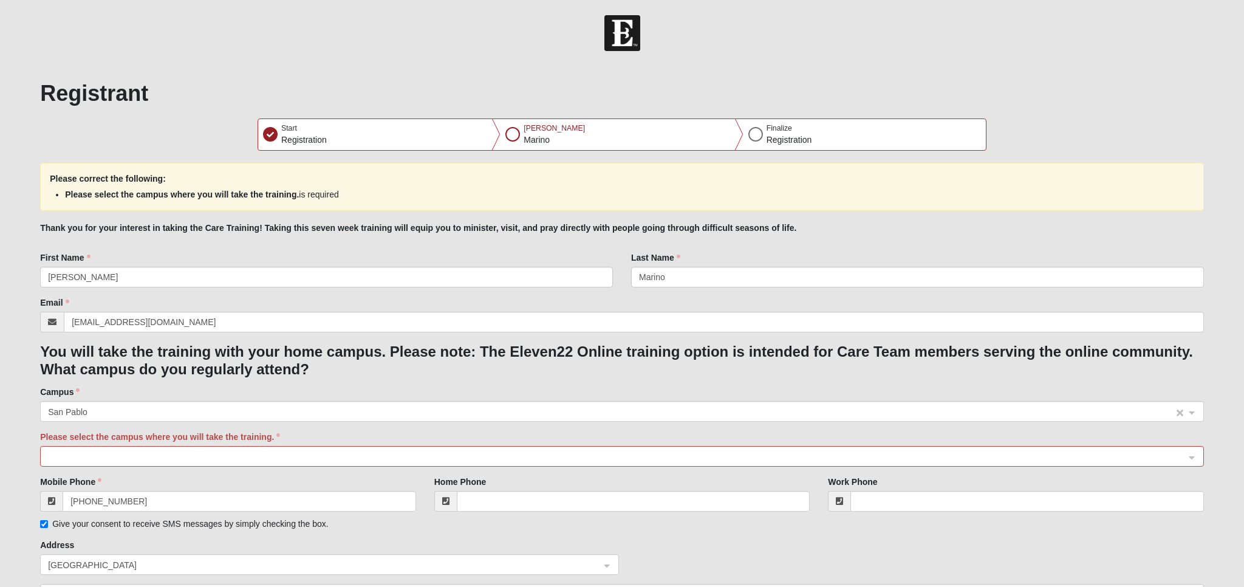
click at [92, 405] on span "San Pablo" at bounding box center [611, 411] width 1127 height 13
click at [97, 447] on input "search" at bounding box center [617, 456] width 1141 height 18
click at [1190, 447] on div at bounding box center [622, 457] width 1163 height 21
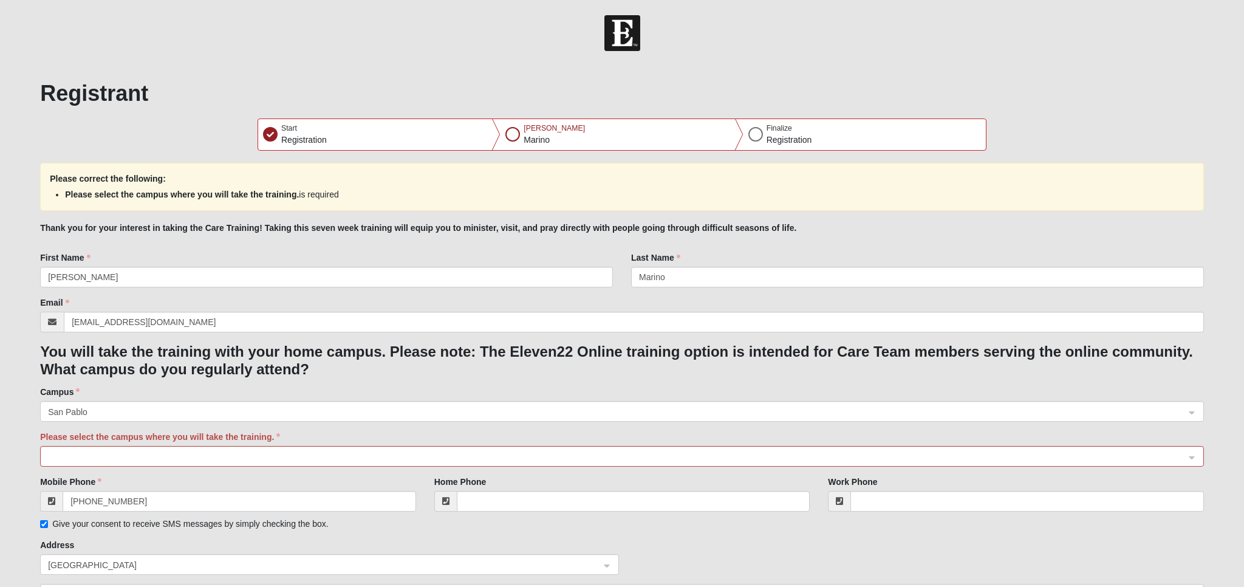
click at [1190, 447] on div at bounding box center [622, 457] width 1163 height 21
type input "[PHONE_NUMBER]"
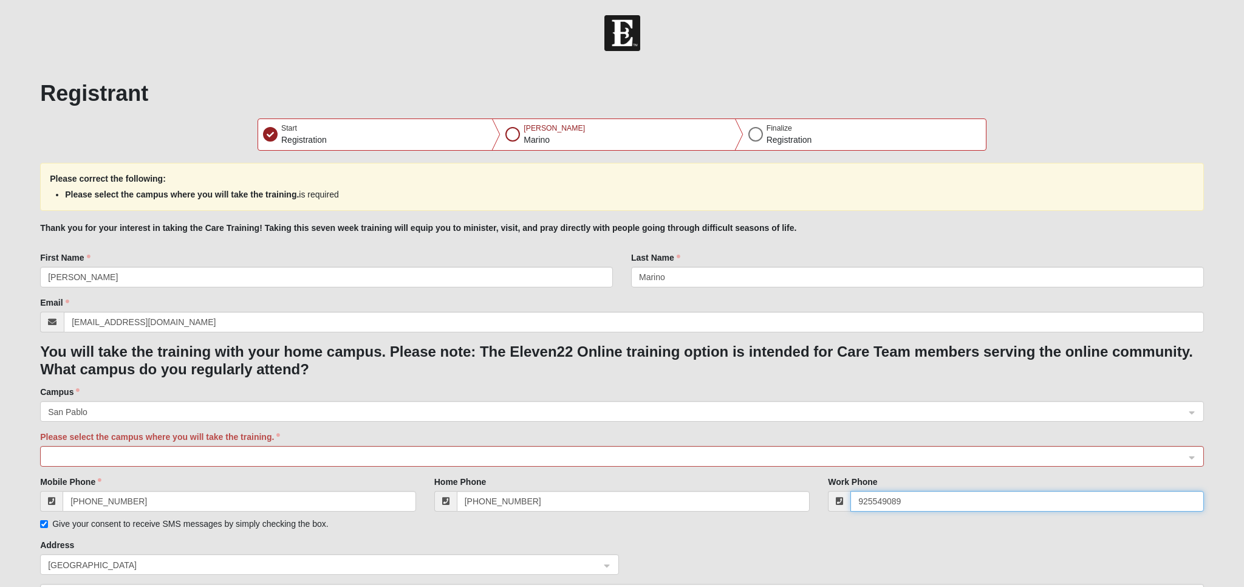
type input "[PHONE_NUMBER]"
click at [408, 450] on span at bounding box center [616, 456] width 1137 height 13
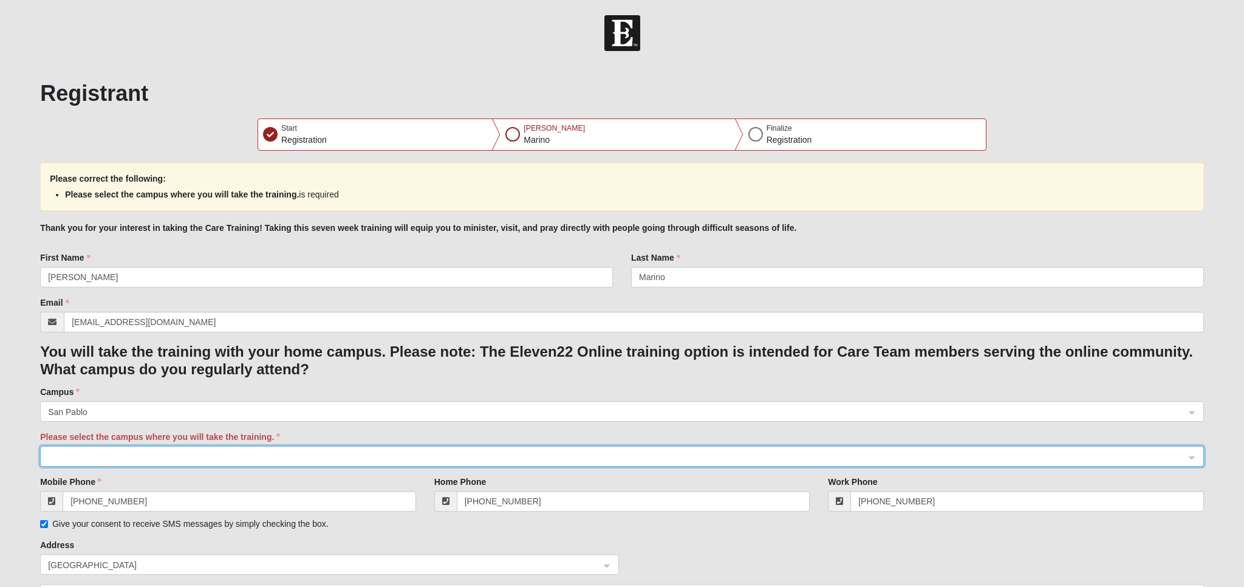
click at [323, 450] on span at bounding box center [616, 456] width 1137 height 13
click at [284, 450] on span at bounding box center [616, 456] width 1137 height 13
click at [244, 450] on span at bounding box center [616, 456] width 1137 height 13
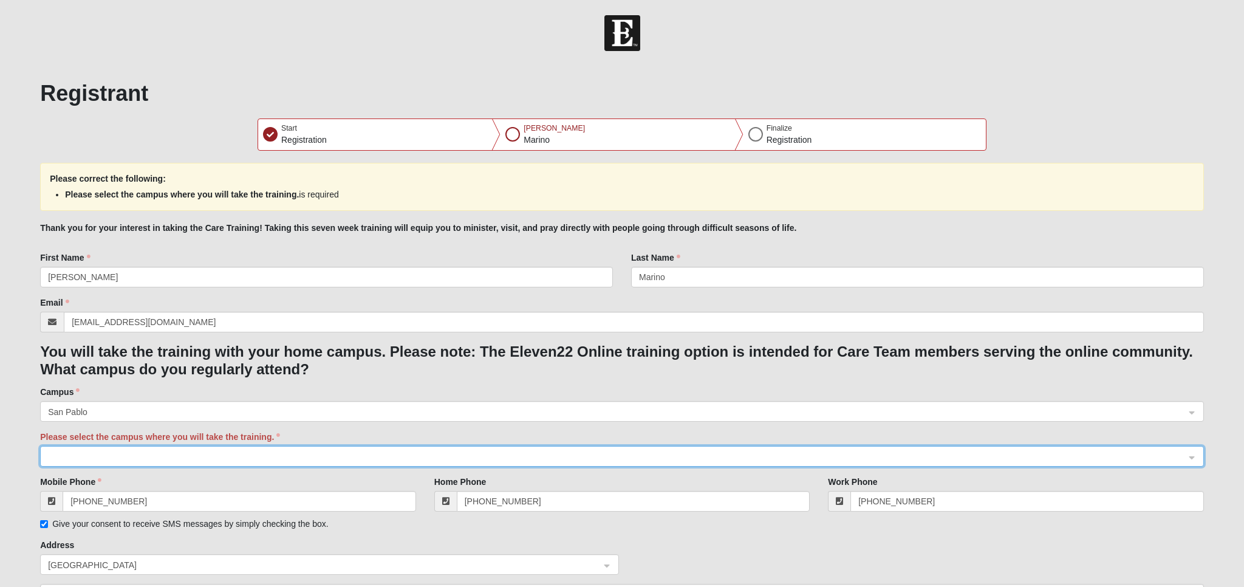
click at [83, 450] on span at bounding box center [616, 456] width 1137 height 13
click at [1195, 447] on div at bounding box center [622, 457] width 1163 height 21
click at [242, 450] on span at bounding box center [616, 456] width 1137 height 13
click at [73, 455] on span at bounding box center [616, 456] width 1137 height 13
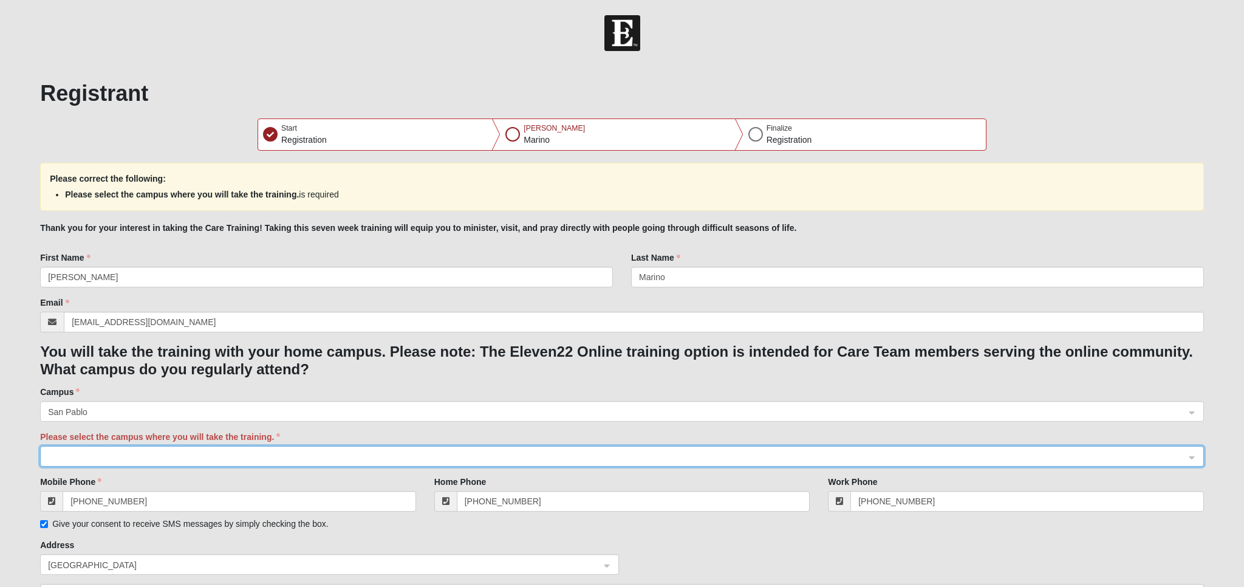
click at [207, 450] on span at bounding box center [616, 456] width 1137 height 13
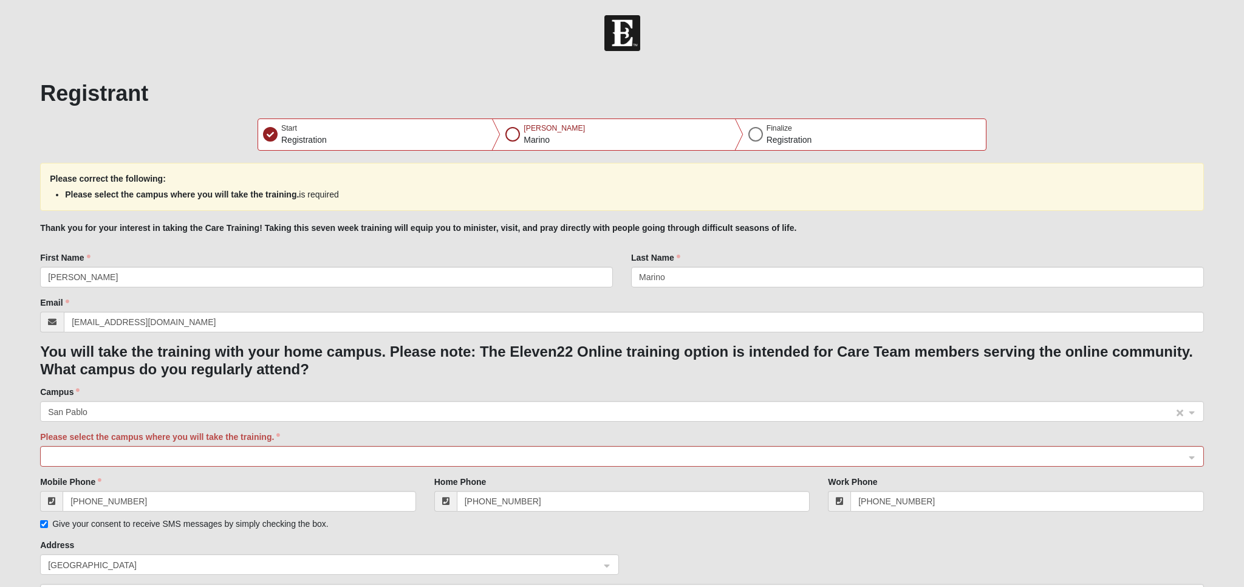
click at [94, 405] on span "San Pablo" at bounding box center [611, 411] width 1127 height 13
click at [90, 450] on span at bounding box center [616, 456] width 1137 height 13
click at [87, 405] on span "San Pablo" at bounding box center [611, 411] width 1127 height 13
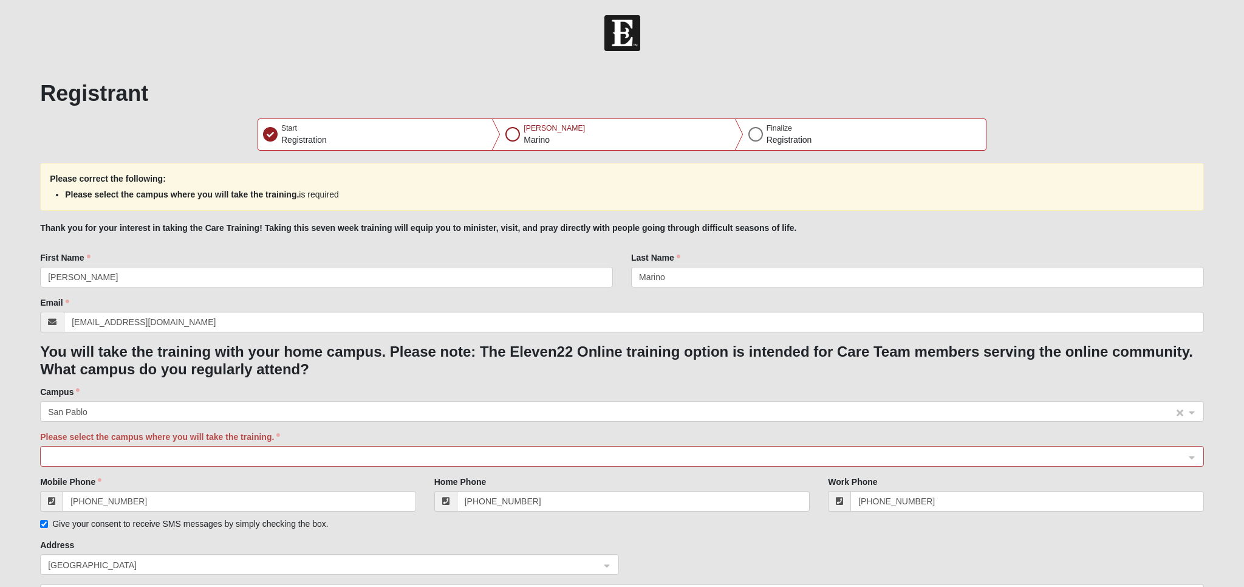
click at [95, 405] on span "San Pablo" at bounding box center [611, 411] width 1127 height 13
drag, startPoint x: 90, startPoint y: 83, endPoint x: 74, endPoint y: 102, distance: 24.6
click at [35, 84] on div "Registrant Start Registration [PERSON_NAME] Finalize Registration Please correc…" at bounding box center [622, 473] width 1182 height 818
click at [96, 405] on span "San Pablo" at bounding box center [611, 411] width 1127 height 13
click at [94, 450] on span at bounding box center [616, 456] width 1137 height 13
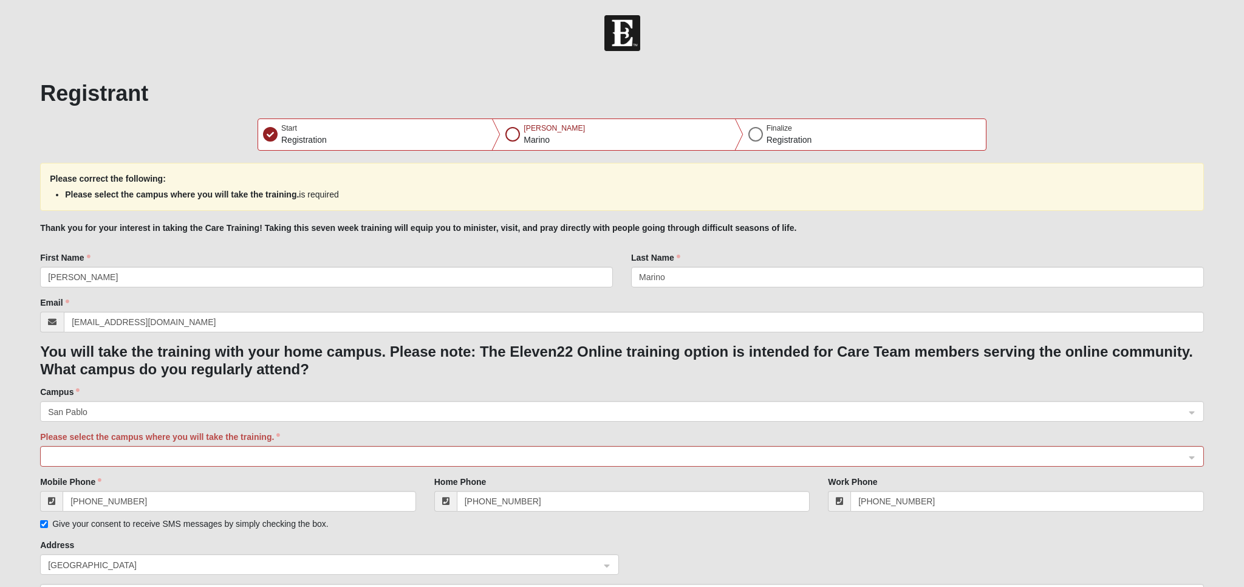
click at [756, 136] on div at bounding box center [756, 134] width 15 height 15
select select "10"
select select "25"
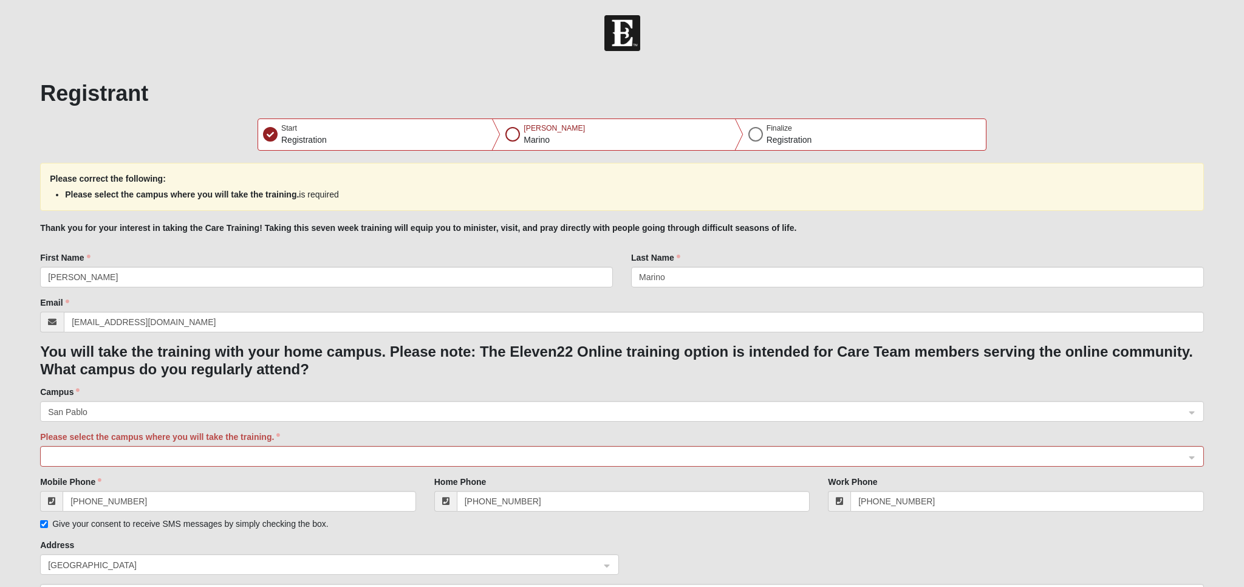
select select "1968"
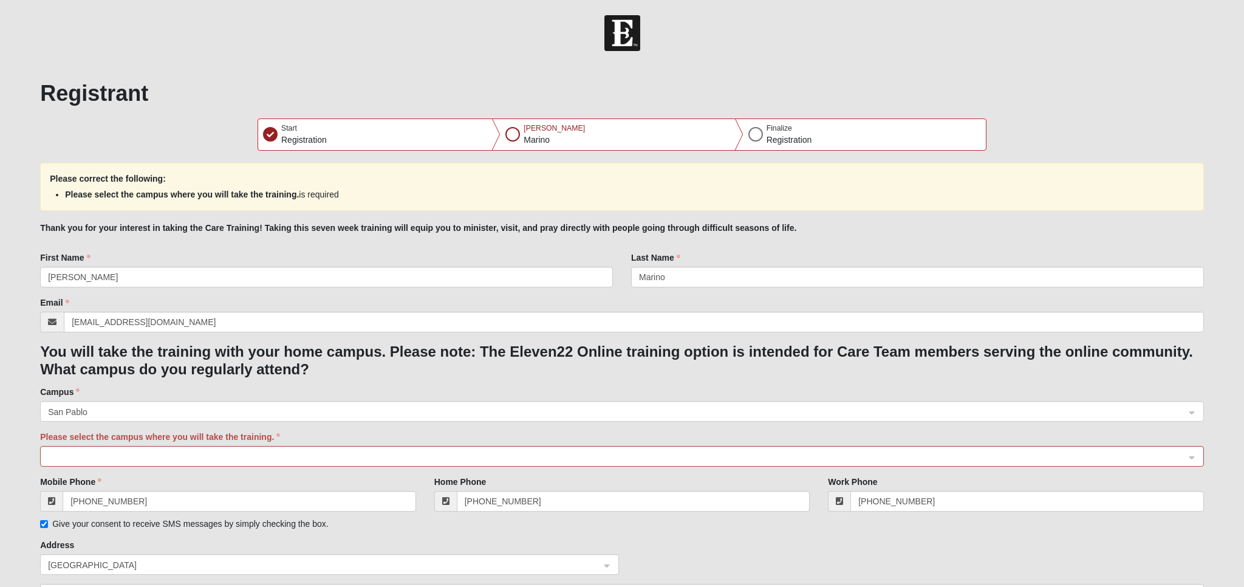
click at [253, 450] on span at bounding box center [616, 456] width 1137 height 13
click at [333, 450] on span at bounding box center [616, 456] width 1137 height 13
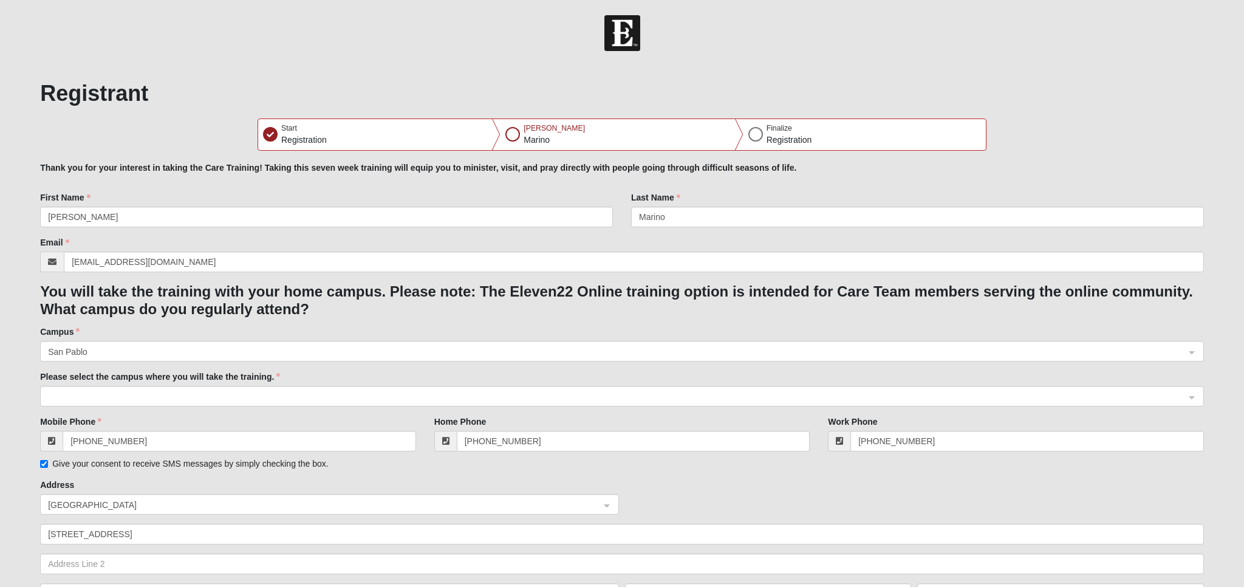
click at [90, 399] on span at bounding box center [616, 396] width 1137 height 13
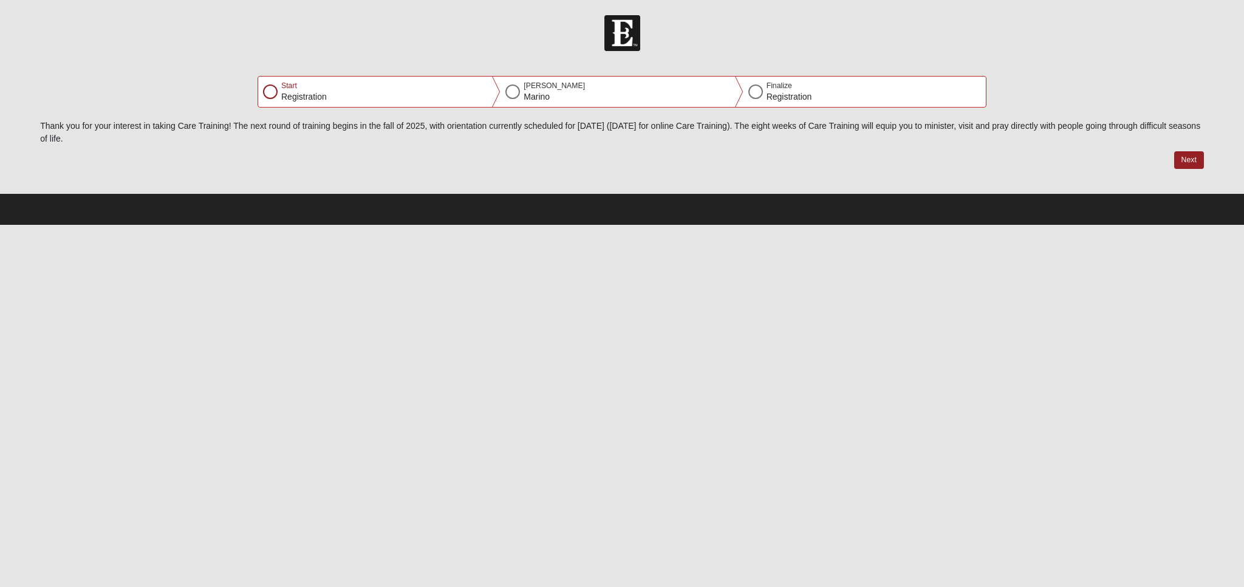
click at [1193, 159] on button "Next" at bounding box center [1190, 160] width 30 height 18
select select "10"
select select "25"
select select "1968"
